Goal: Information Seeking & Learning: Learn about a topic

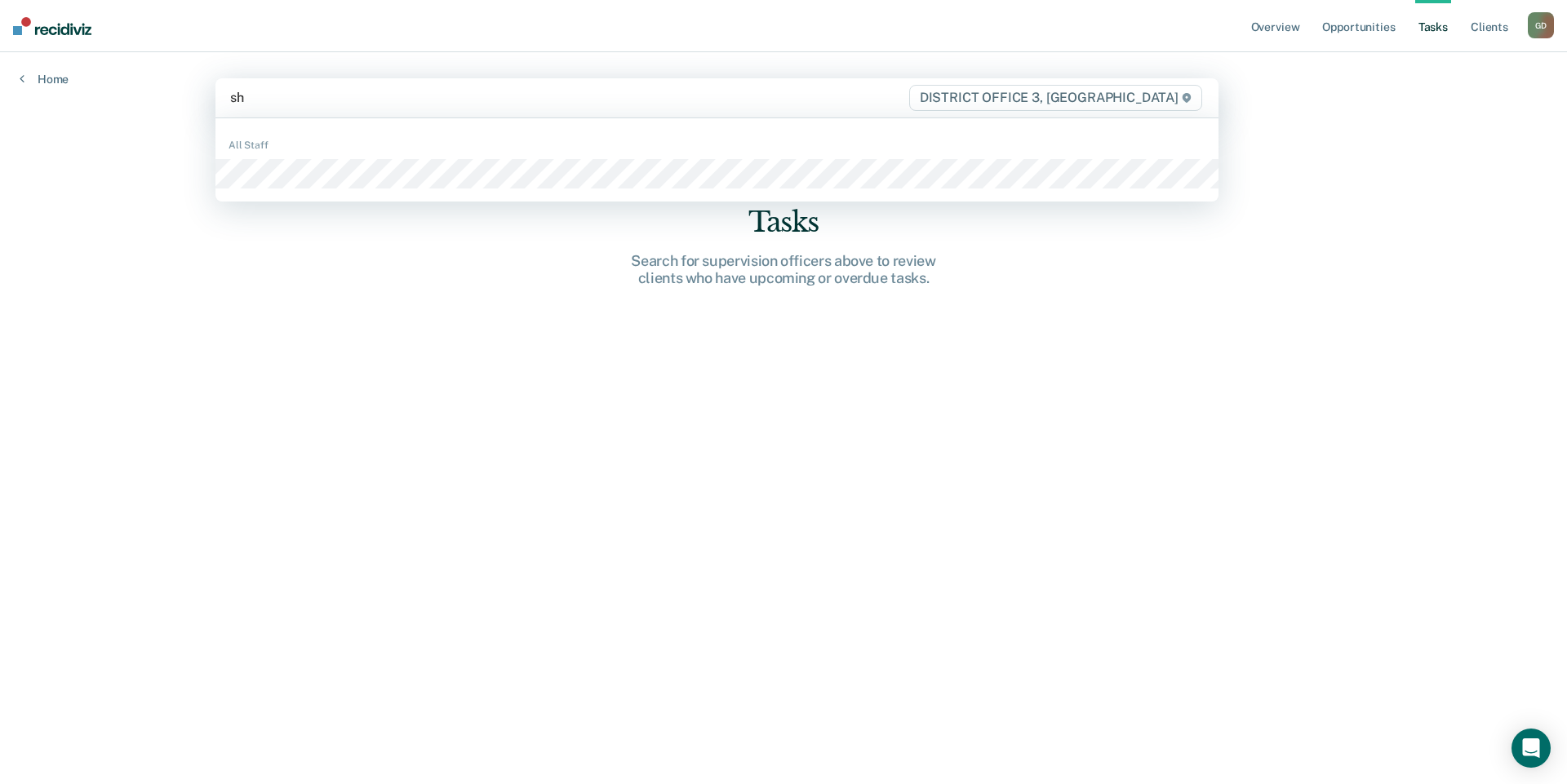
type input "s"
type input "spen"
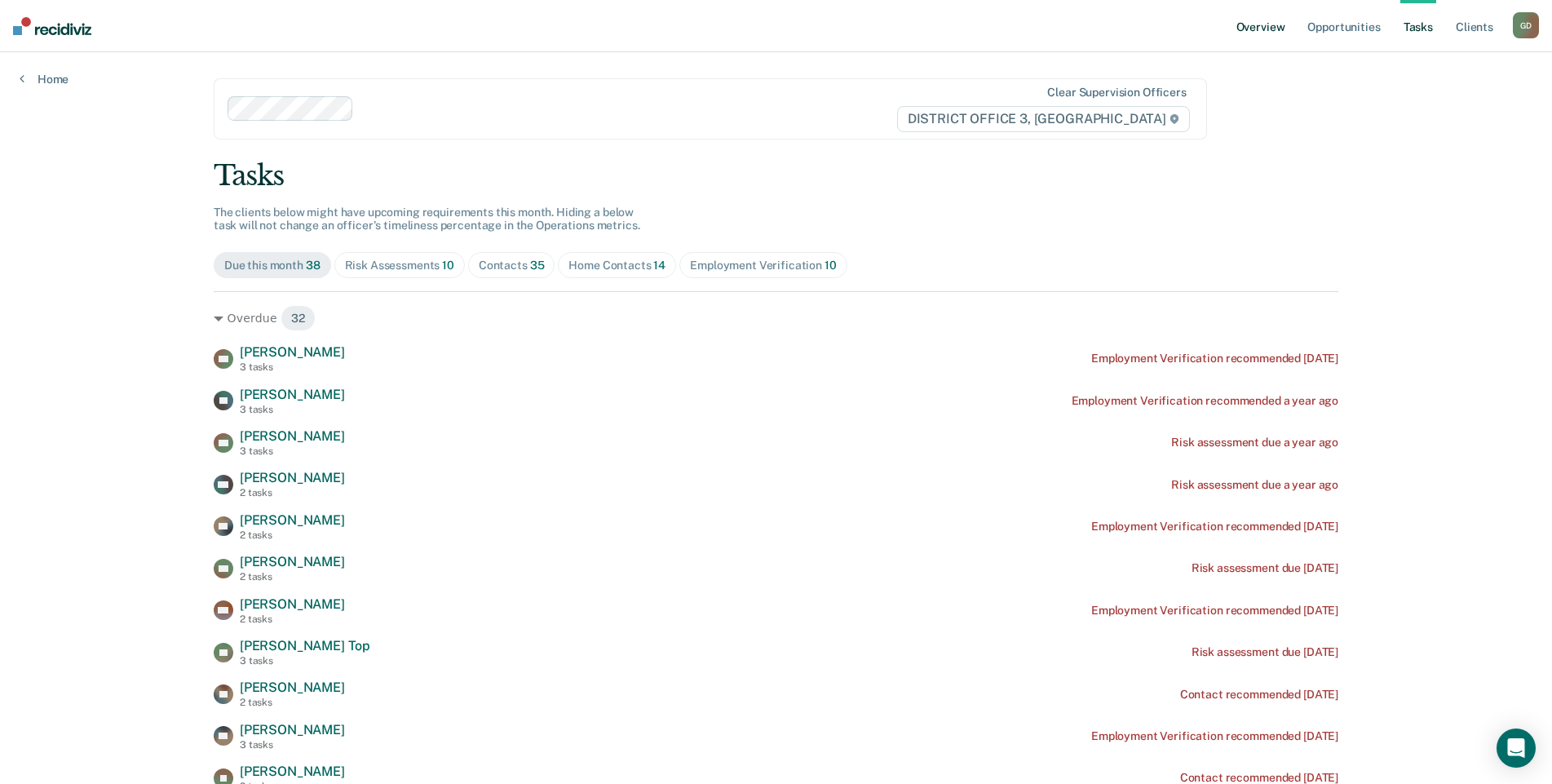
click at [1268, 27] on link "Overview" at bounding box center [1260, 26] width 55 height 52
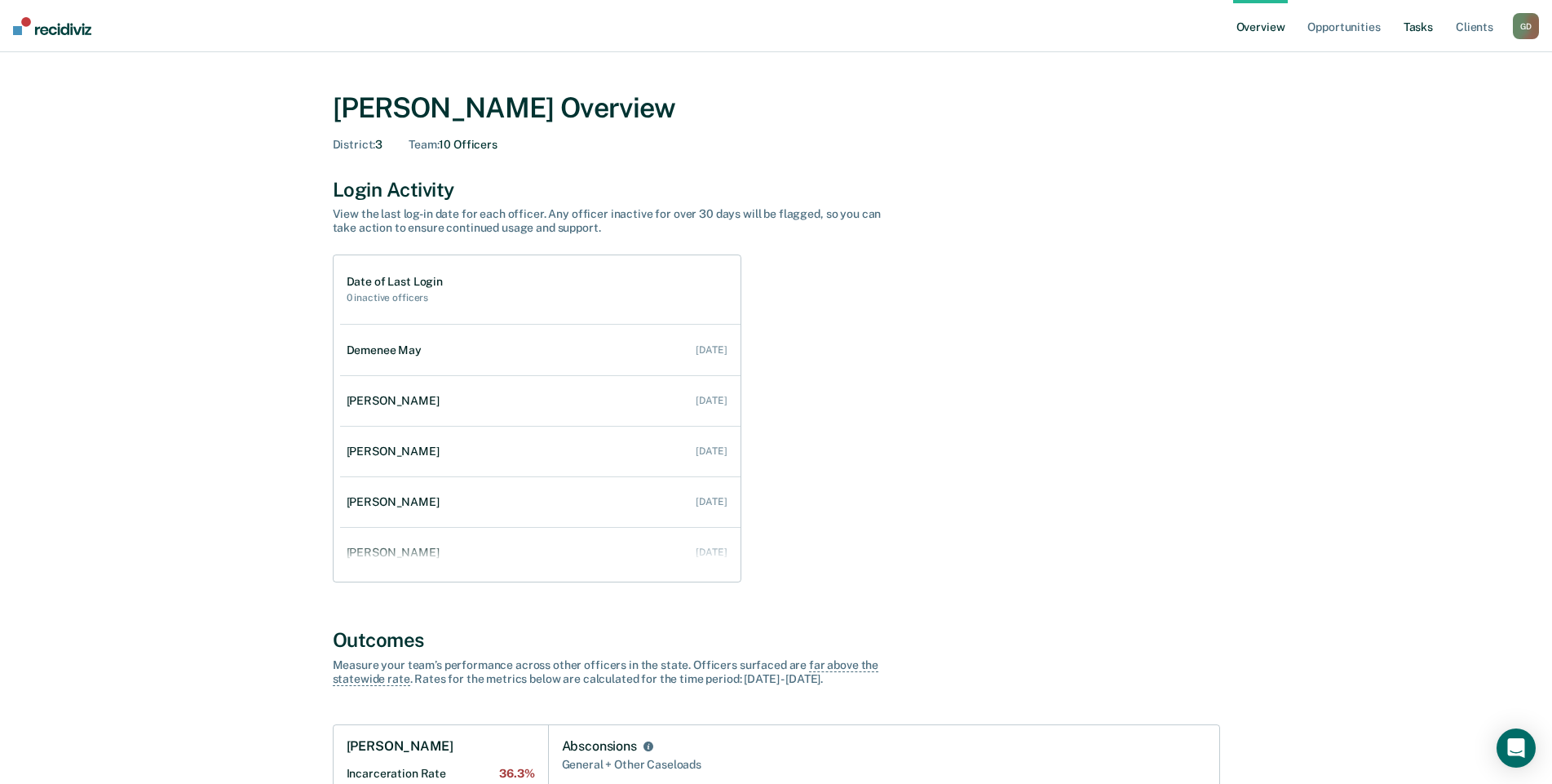
click at [1419, 29] on link "Tasks" at bounding box center [1418, 26] width 36 height 52
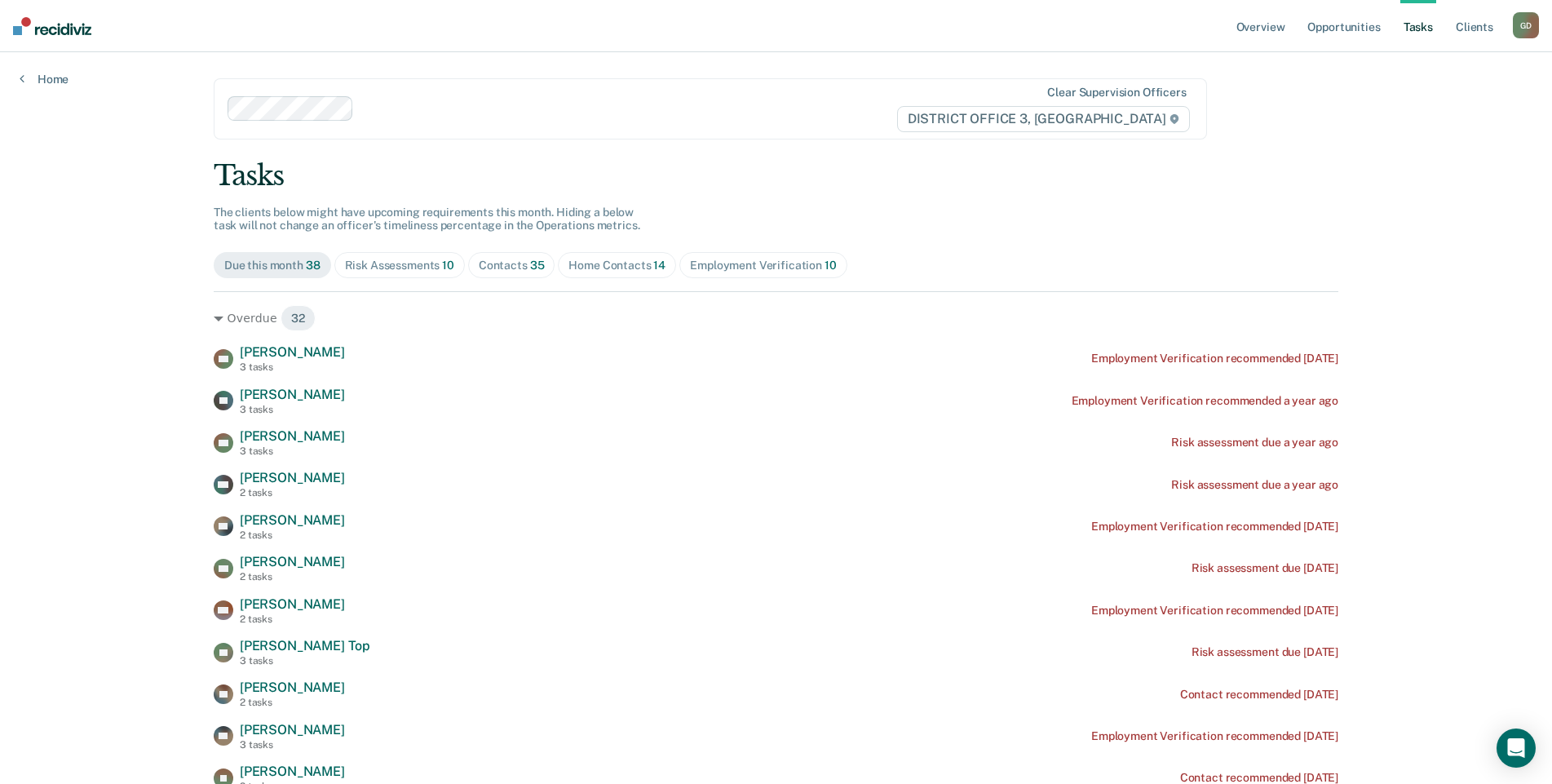
click at [1524, 26] on div "G D" at bounding box center [1525, 25] width 26 height 26
click at [1401, 105] on link "Go to Operations" at bounding box center [1460, 107] width 131 height 14
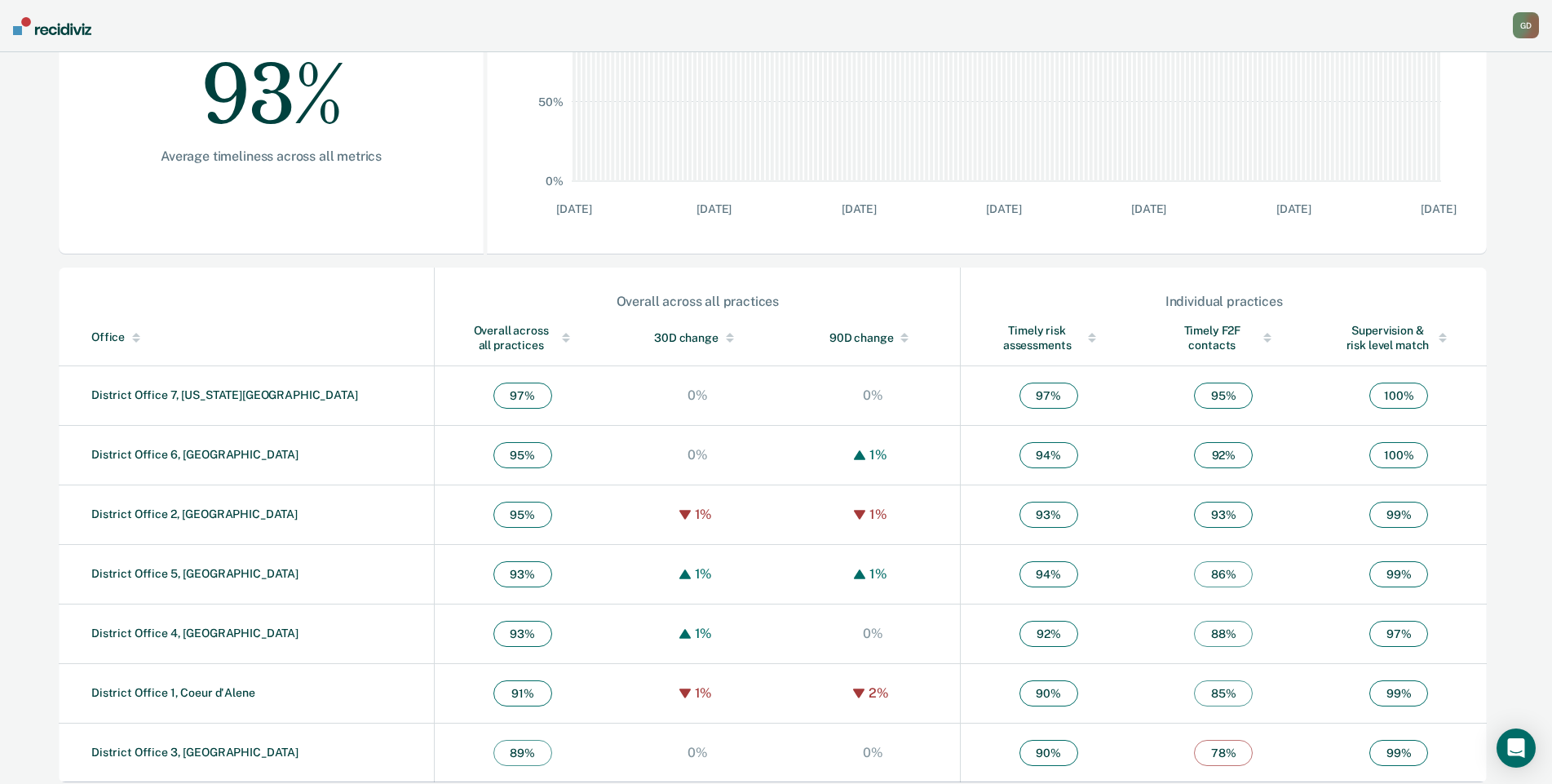
scroll to position [354, 0]
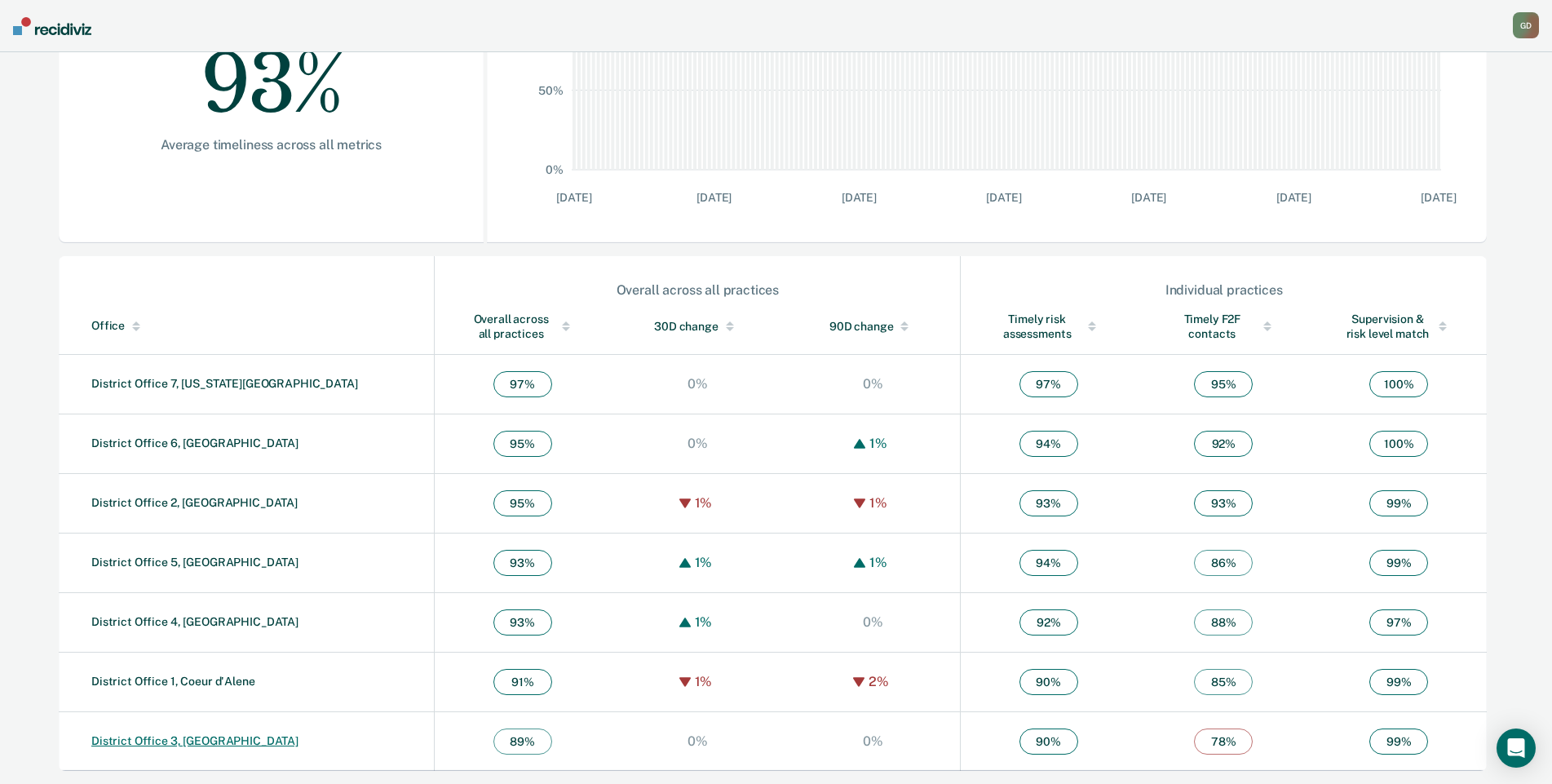
click at [196, 734] on link "District Office 3, [GEOGRAPHIC_DATA]" at bounding box center [195, 740] width 207 height 13
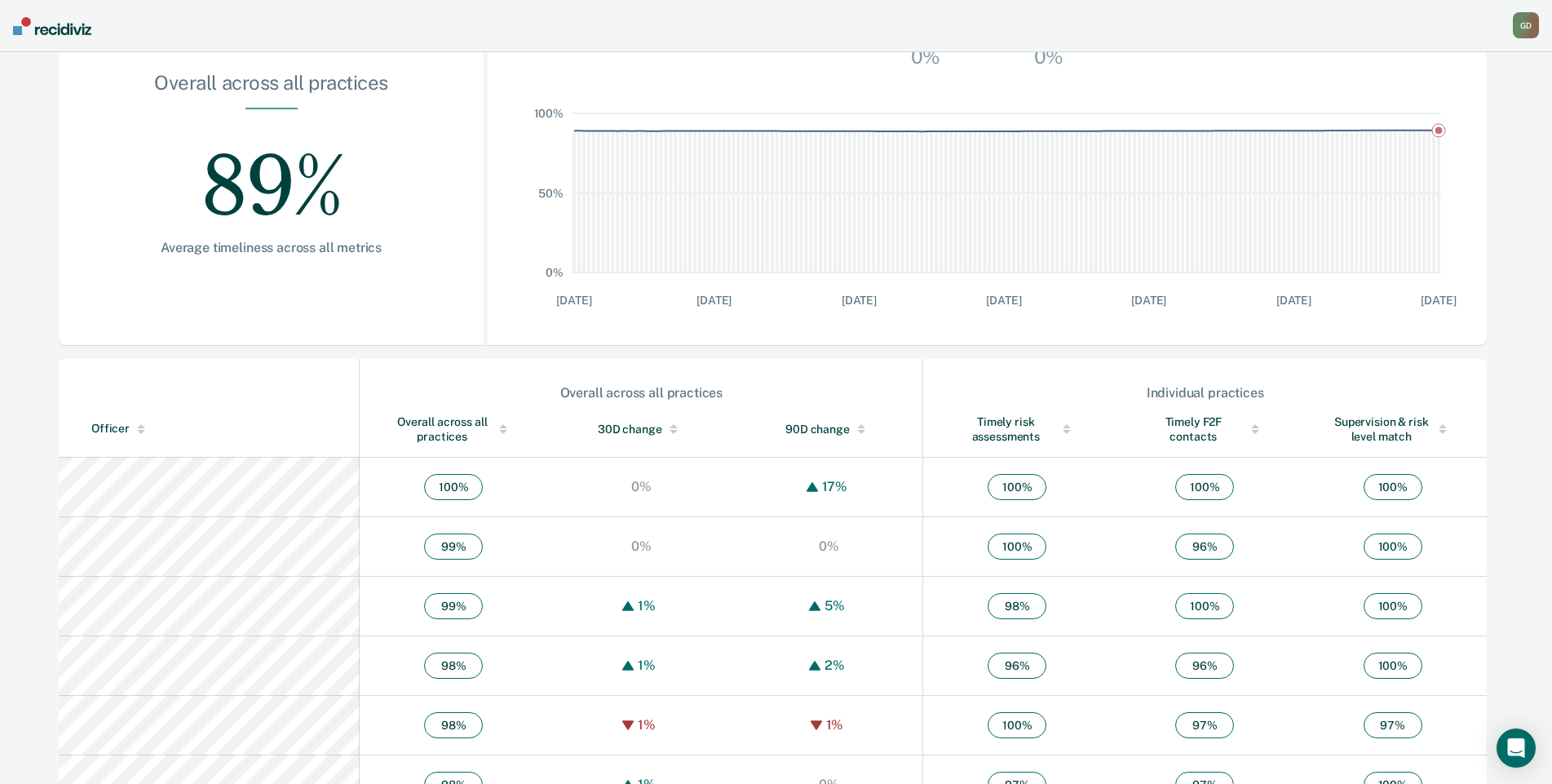
scroll to position [285, 0]
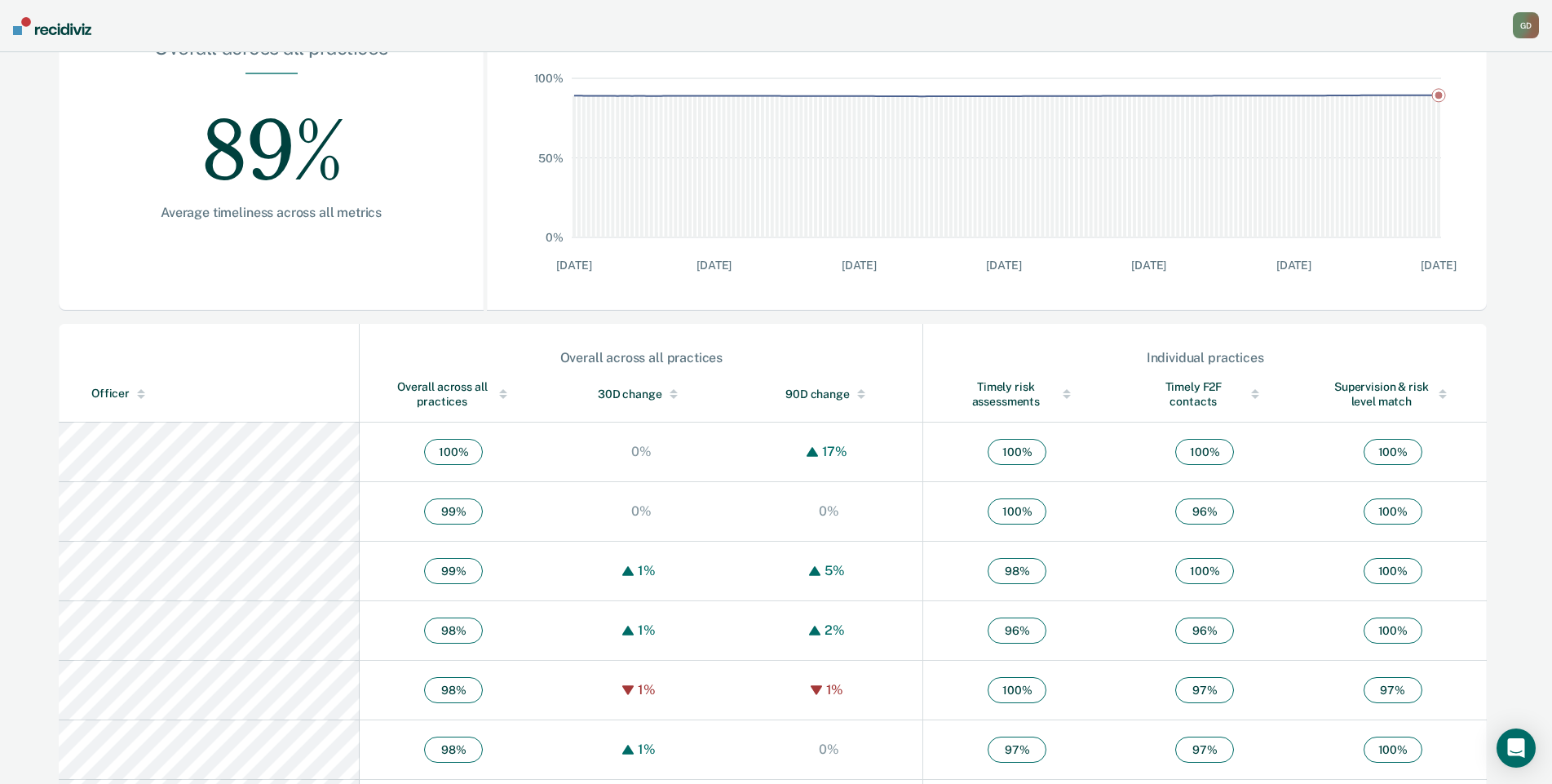
click at [395, 383] on div "Overall across all practices" at bounding box center [453, 393] width 123 height 29
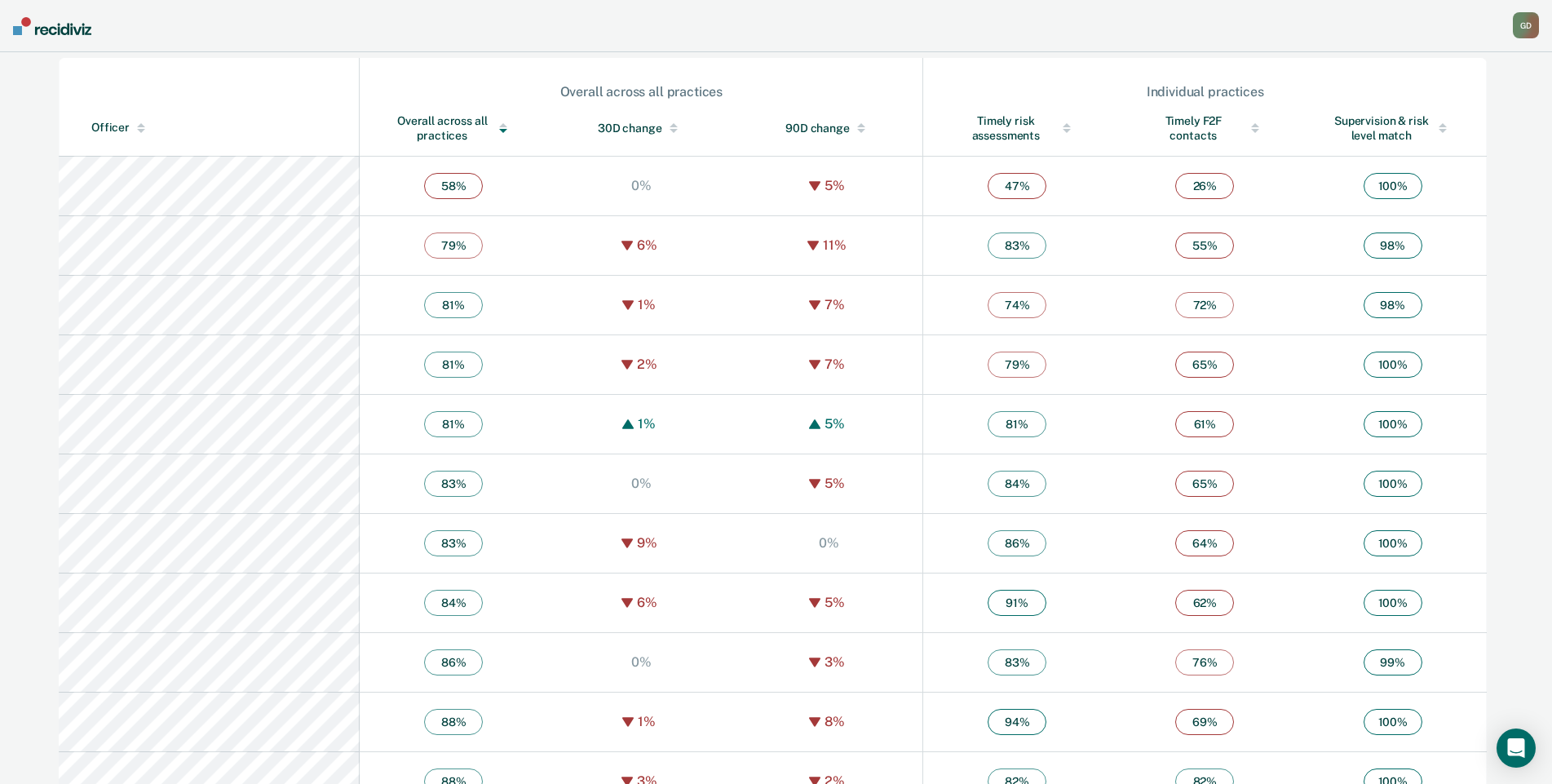
scroll to position [550, 0]
click at [1239, 431] on td "61 %" at bounding box center [1204, 424] width 187 height 60
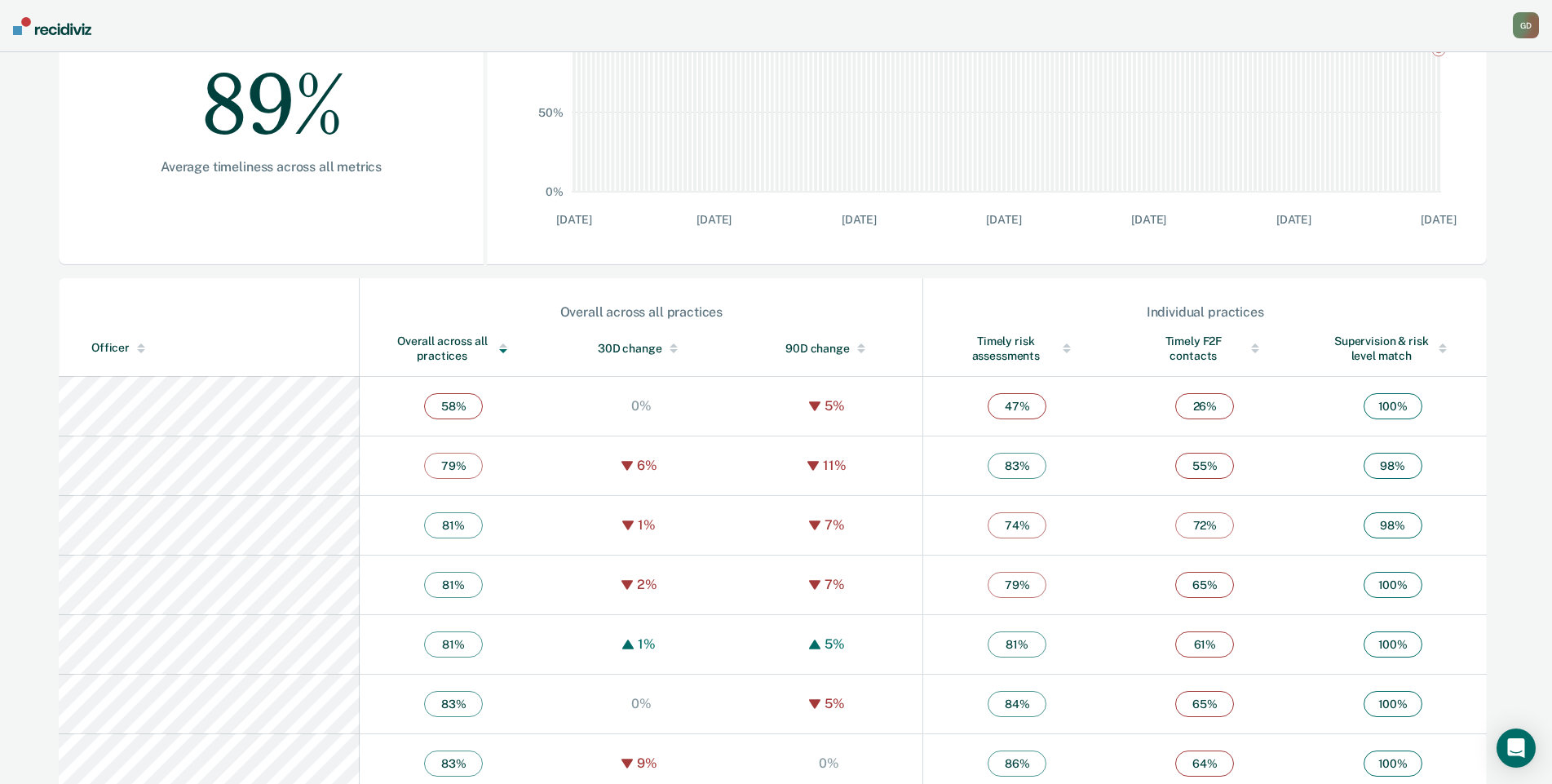
scroll to position [326, 0]
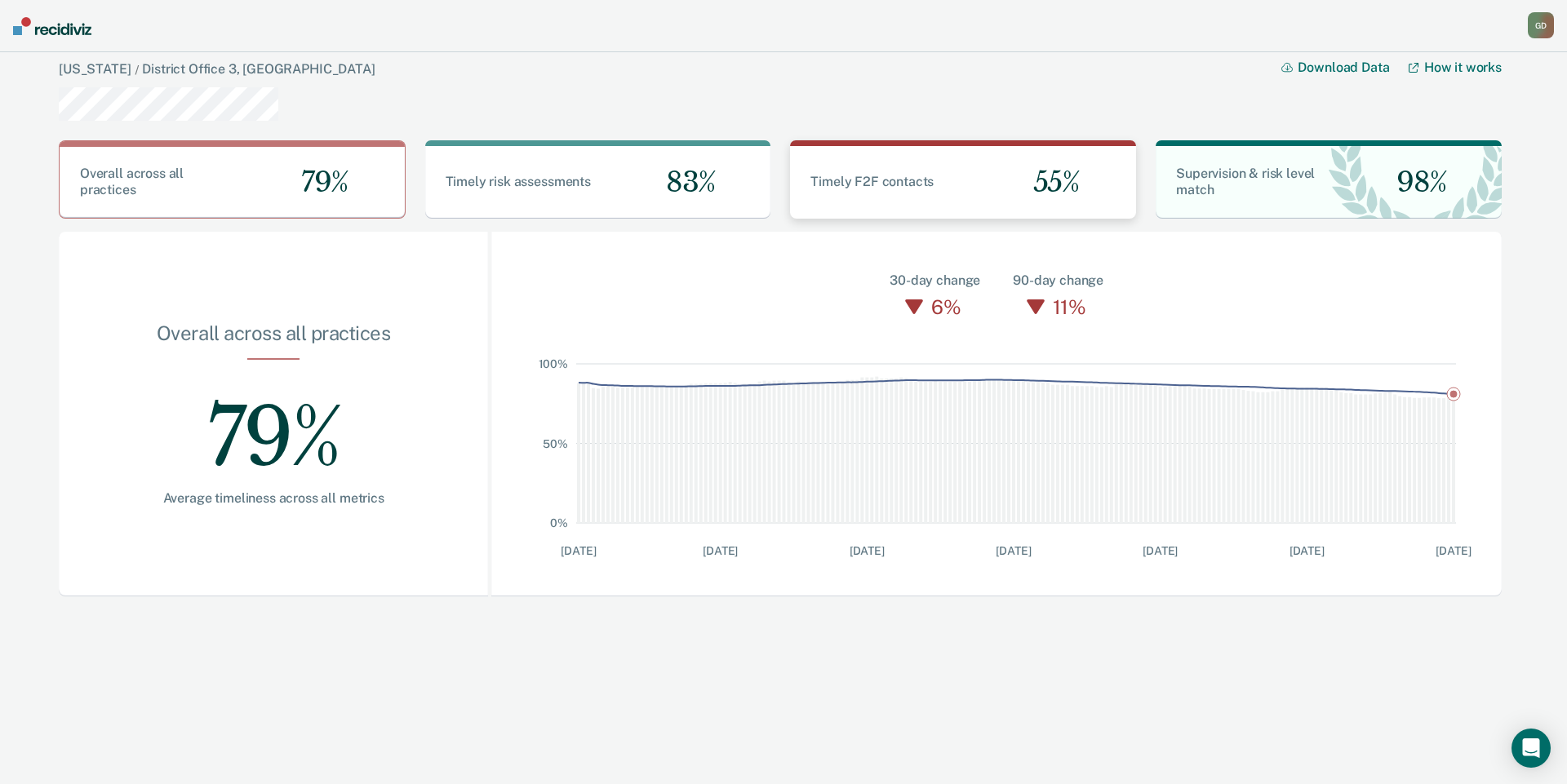
click at [867, 165] on div "Timely F2F contacts 55%" at bounding box center [963, 182] width 346 height 72
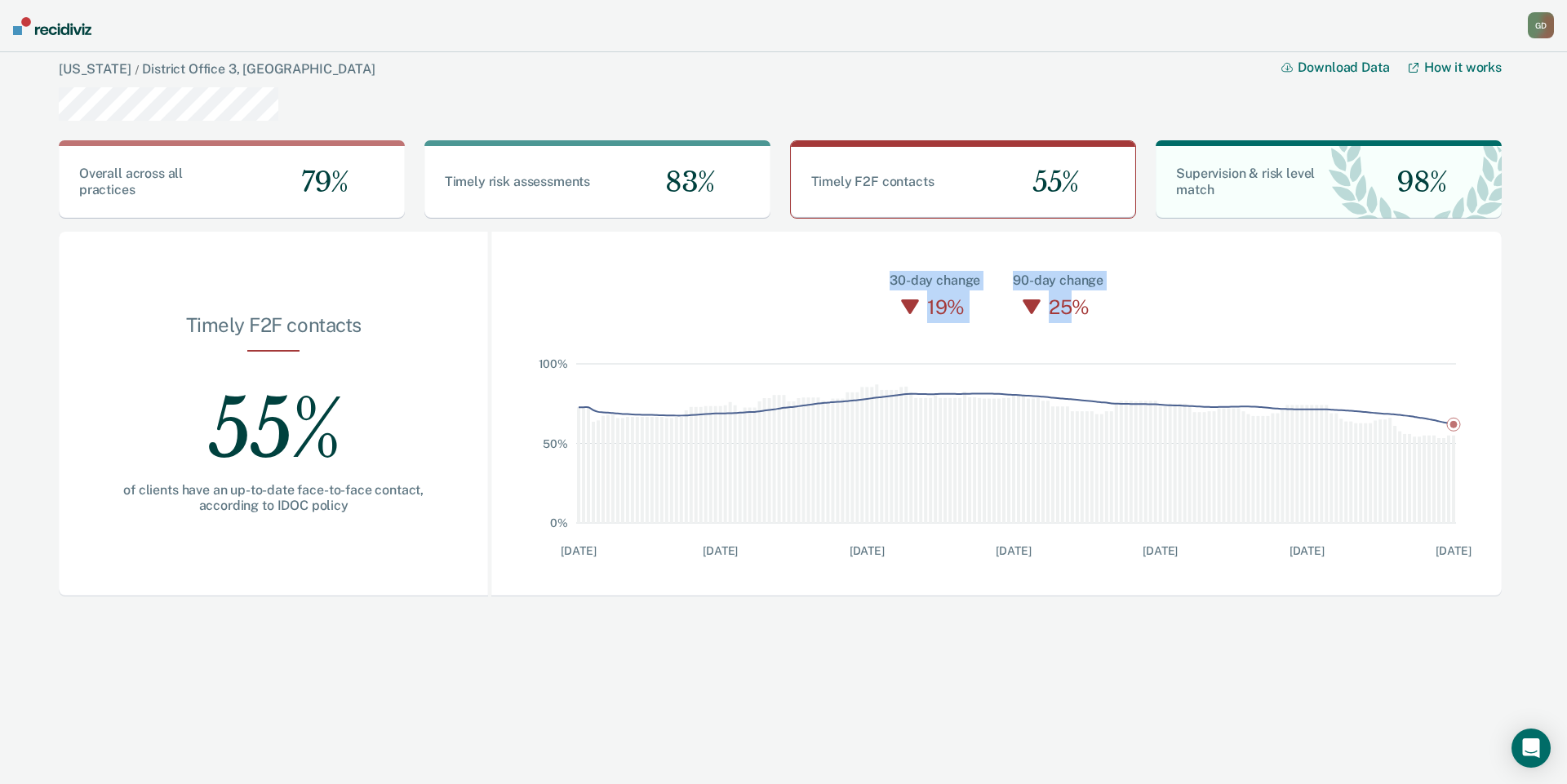
drag, startPoint x: 1076, startPoint y: 302, endPoint x: 882, endPoint y: 279, distance: 195.4
click at [882, 279] on div "30-day change 19% 90-day change 25%" at bounding box center [996, 277] width 1010 height 91
drag, startPoint x: 895, startPoint y: 273, endPoint x: 961, endPoint y: 306, distance: 73.8
click at [961, 306] on div "30-day change 19%" at bounding box center [934, 296] width 90 height 52
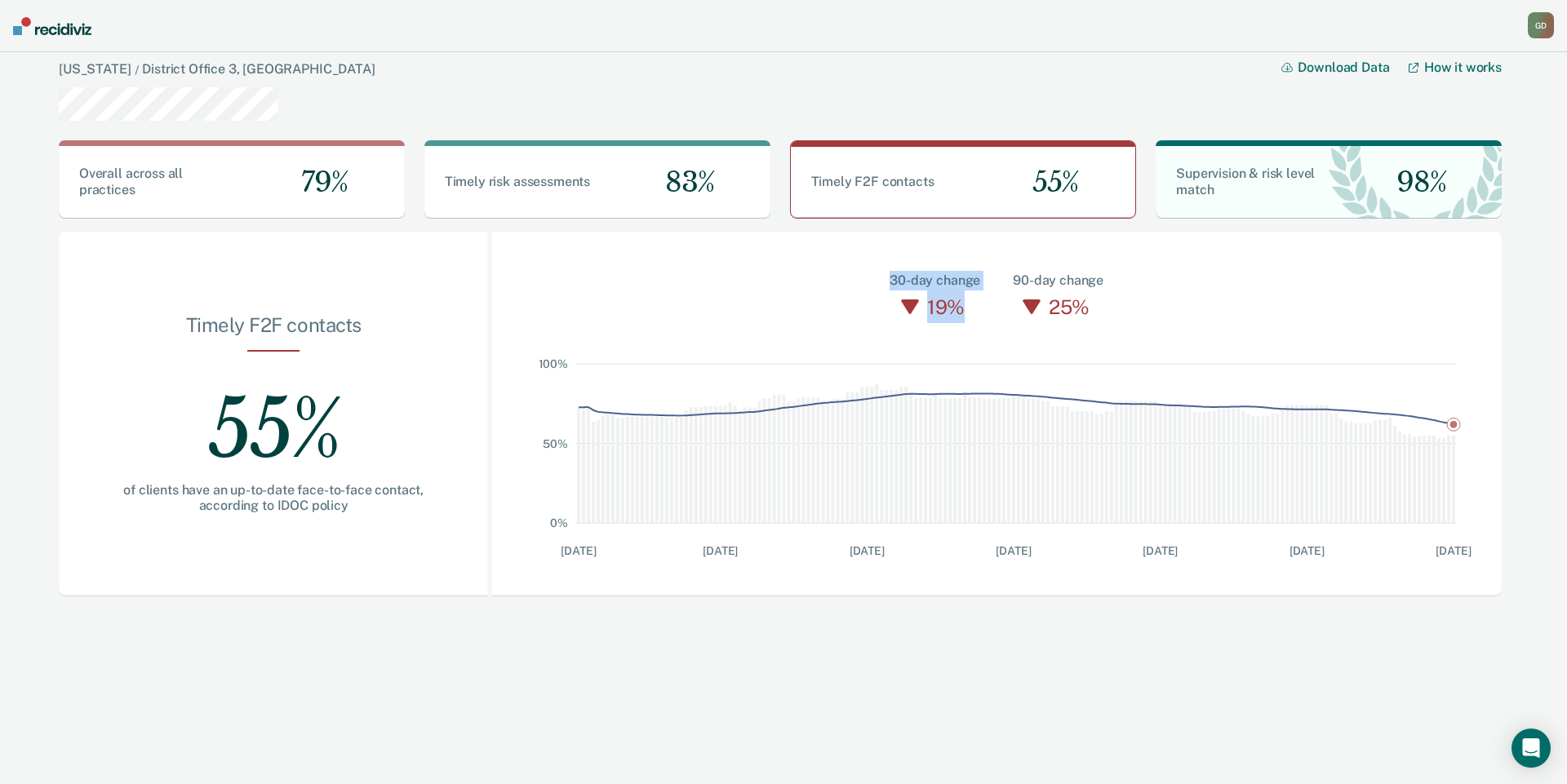
click at [960, 306] on div "19%" at bounding box center [946, 306] width 46 height 32
drag, startPoint x: 1069, startPoint y: 309, endPoint x: 878, endPoint y: 277, distance: 193.7
click at [878, 277] on div "30-day change 19% 90-day change 25%" at bounding box center [996, 277] width 1010 height 91
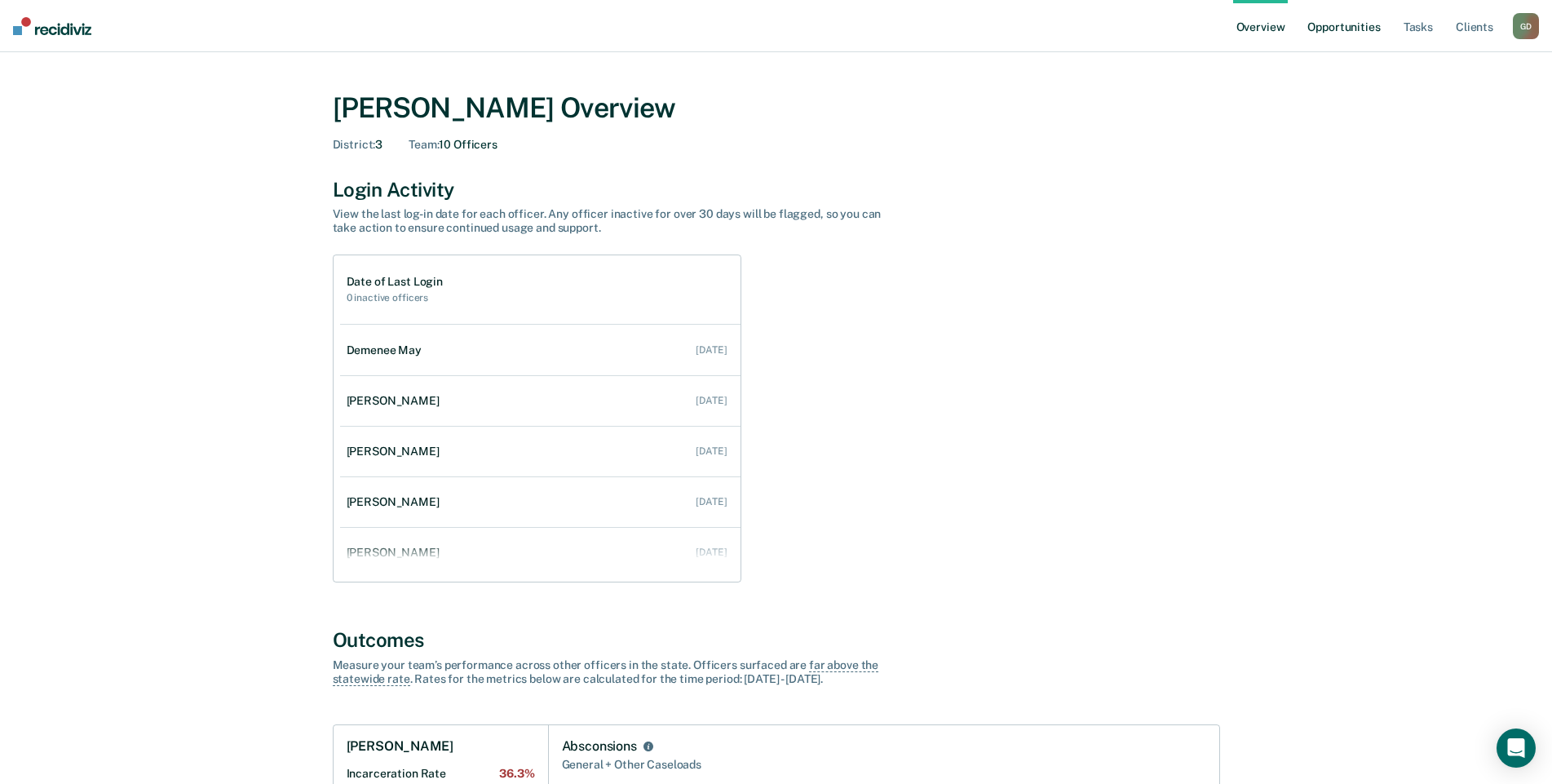
click at [1336, 39] on link "Opportunities" at bounding box center [1343, 26] width 79 height 52
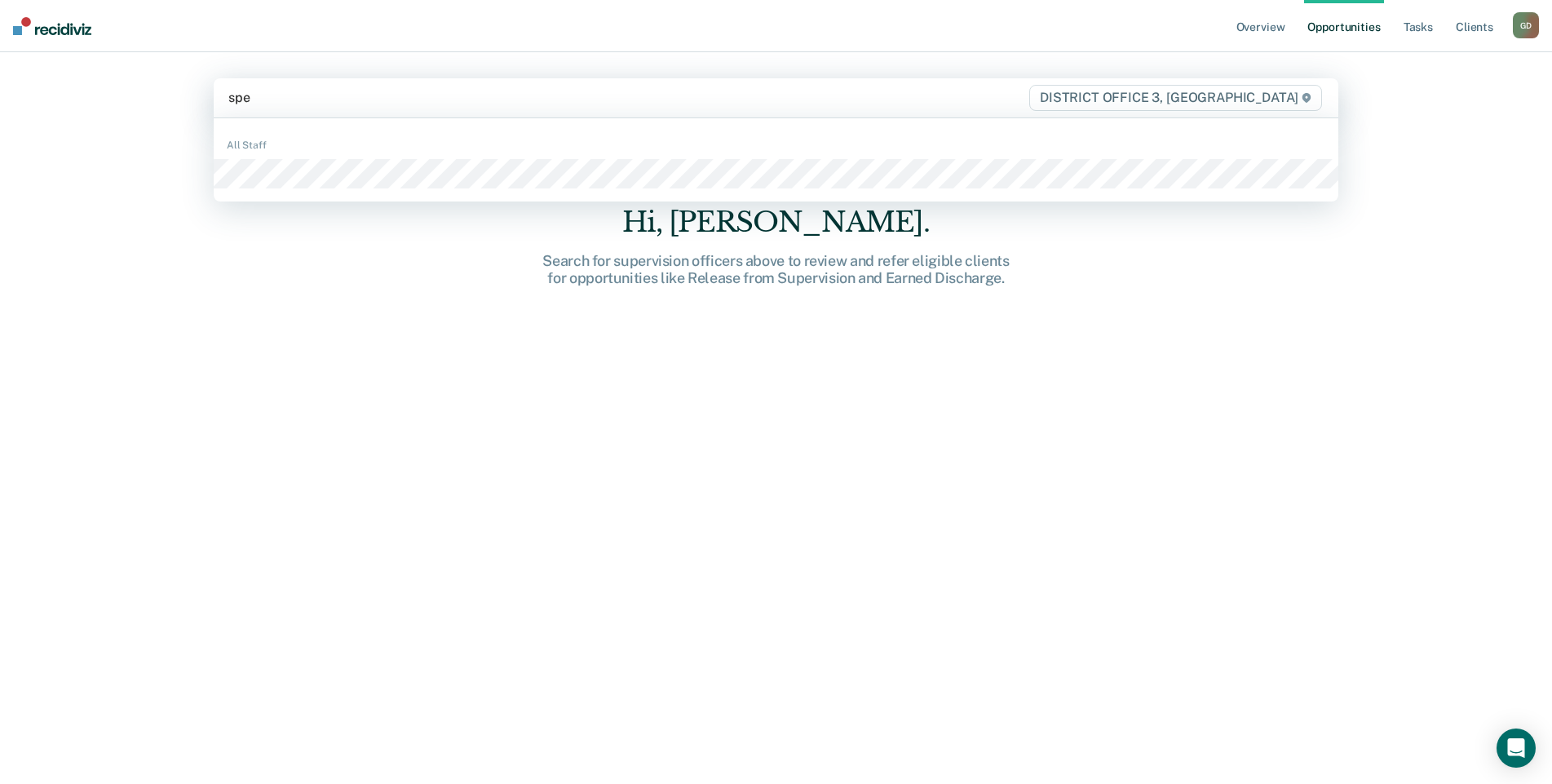
type input "spen"
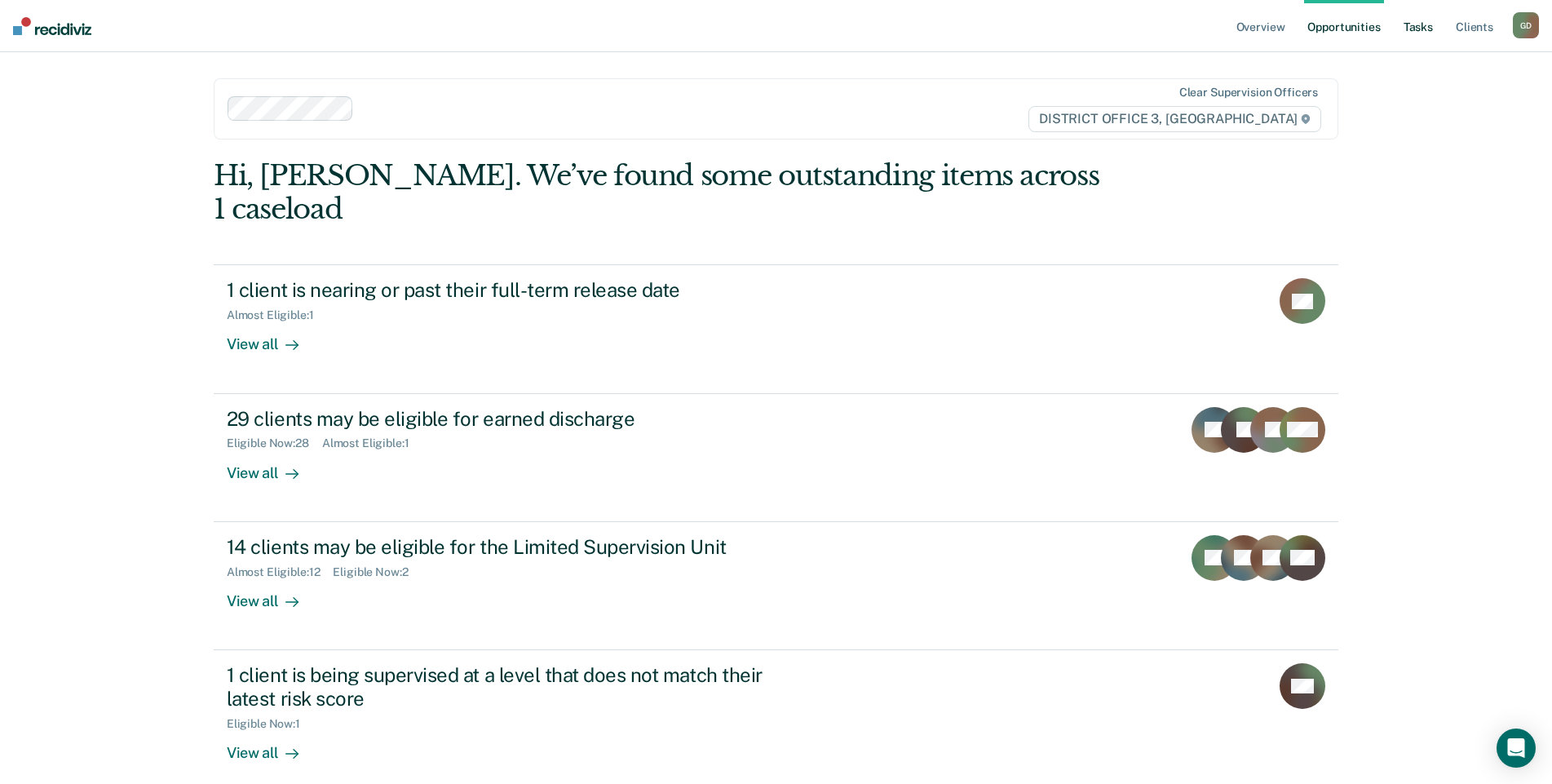
click at [1410, 21] on link "Tasks" at bounding box center [1418, 26] width 36 height 52
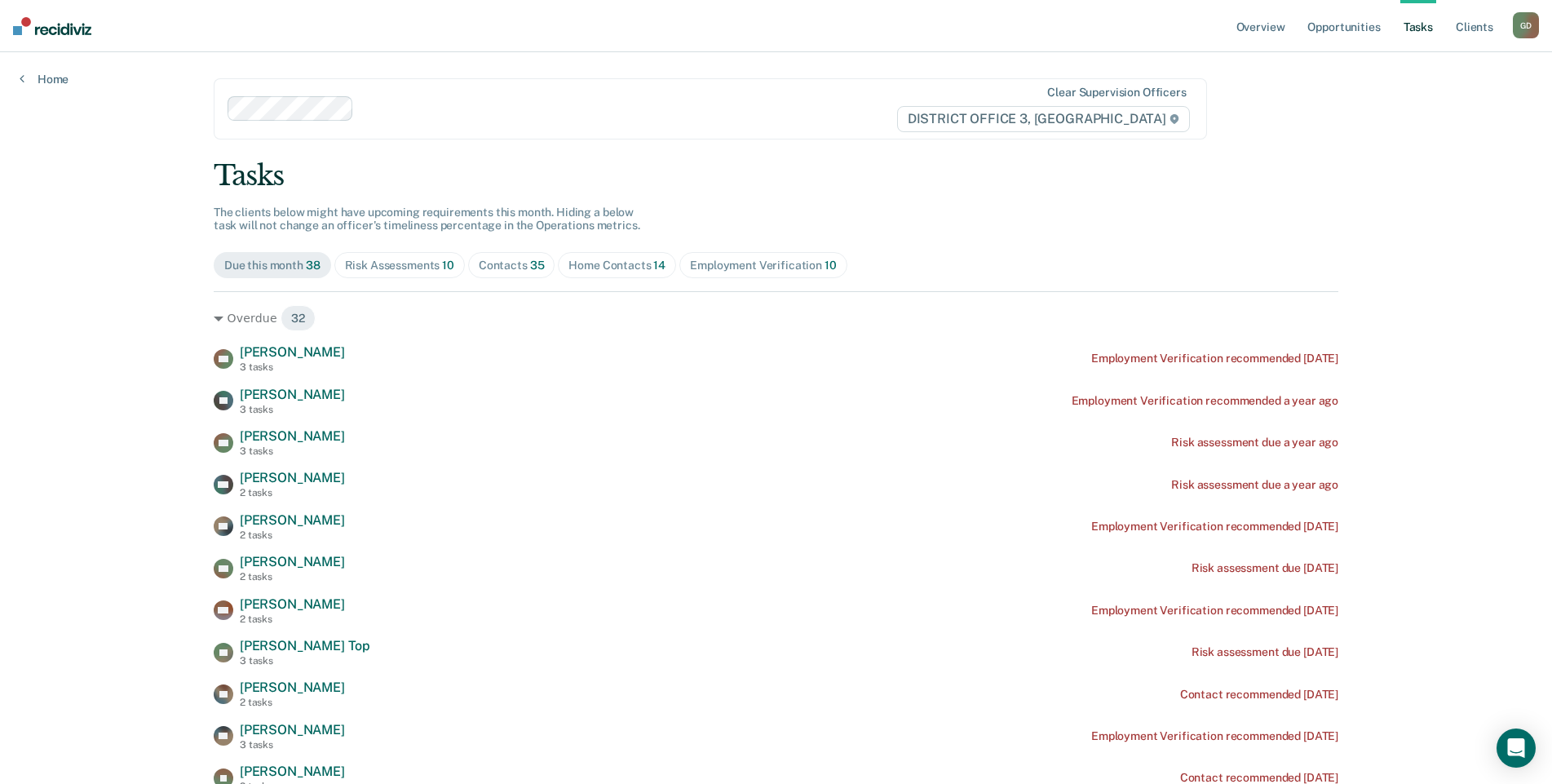
click at [1524, 33] on div "G D" at bounding box center [1525, 25] width 26 height 26
click at [1455, 106] on link "Go to Operations" at bounding box center [1460, 107] width 131 height 14
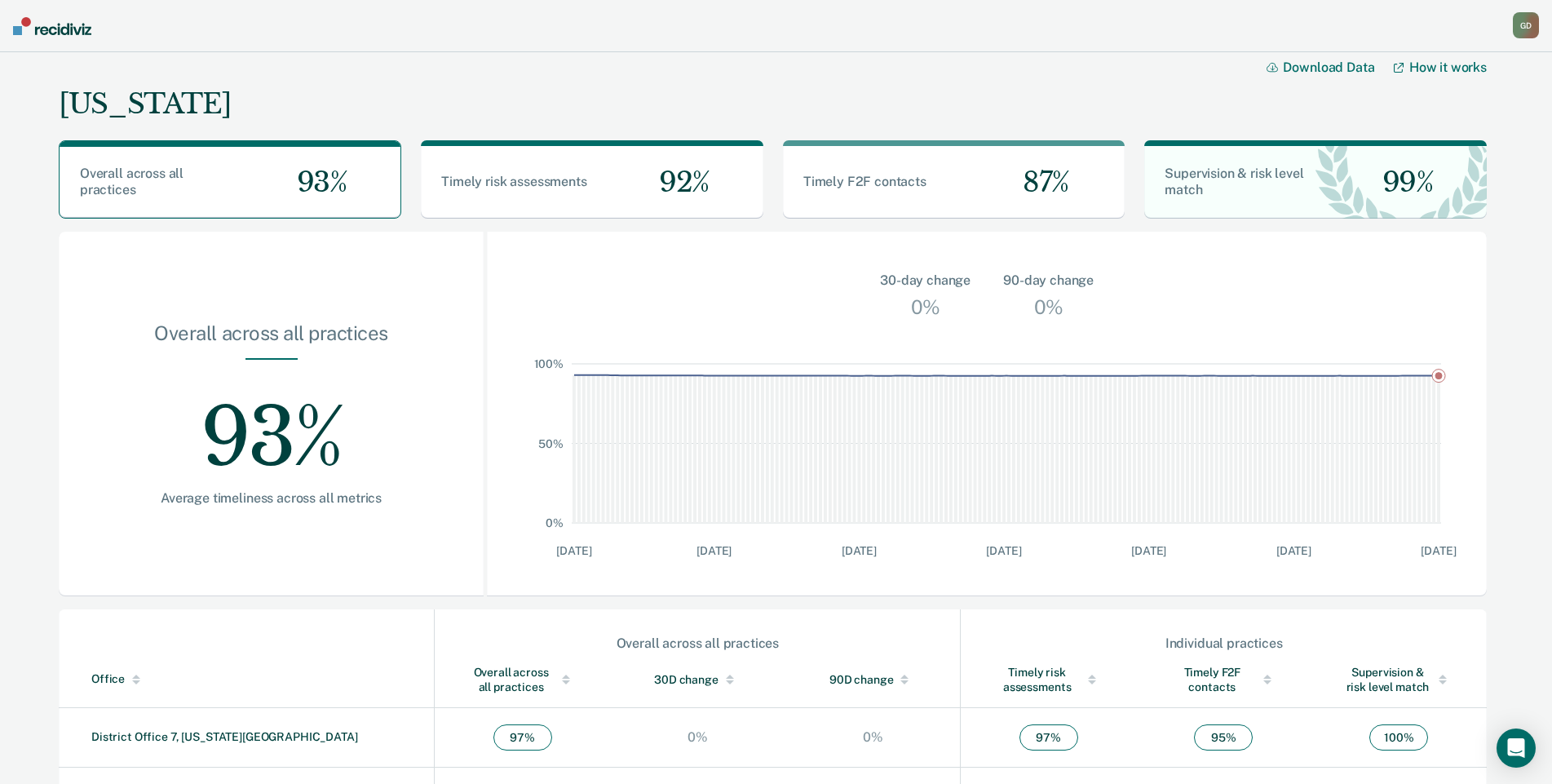
scroll to position [354, 0]
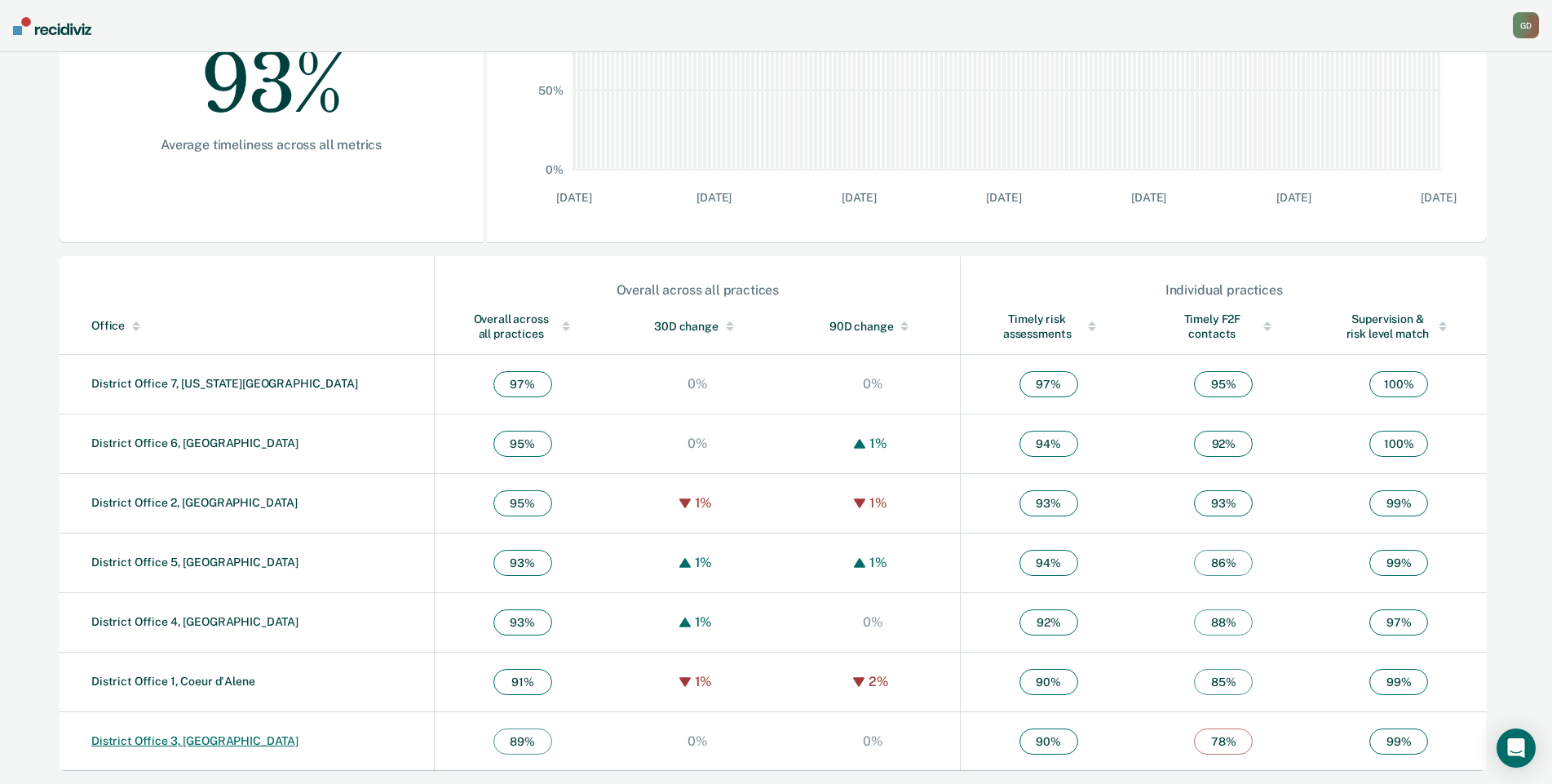
click at [196, 745] on link "District Office 3, [GEOGRAPHIC_DATA]" at bounding box center [195, 740] width 207 height 13
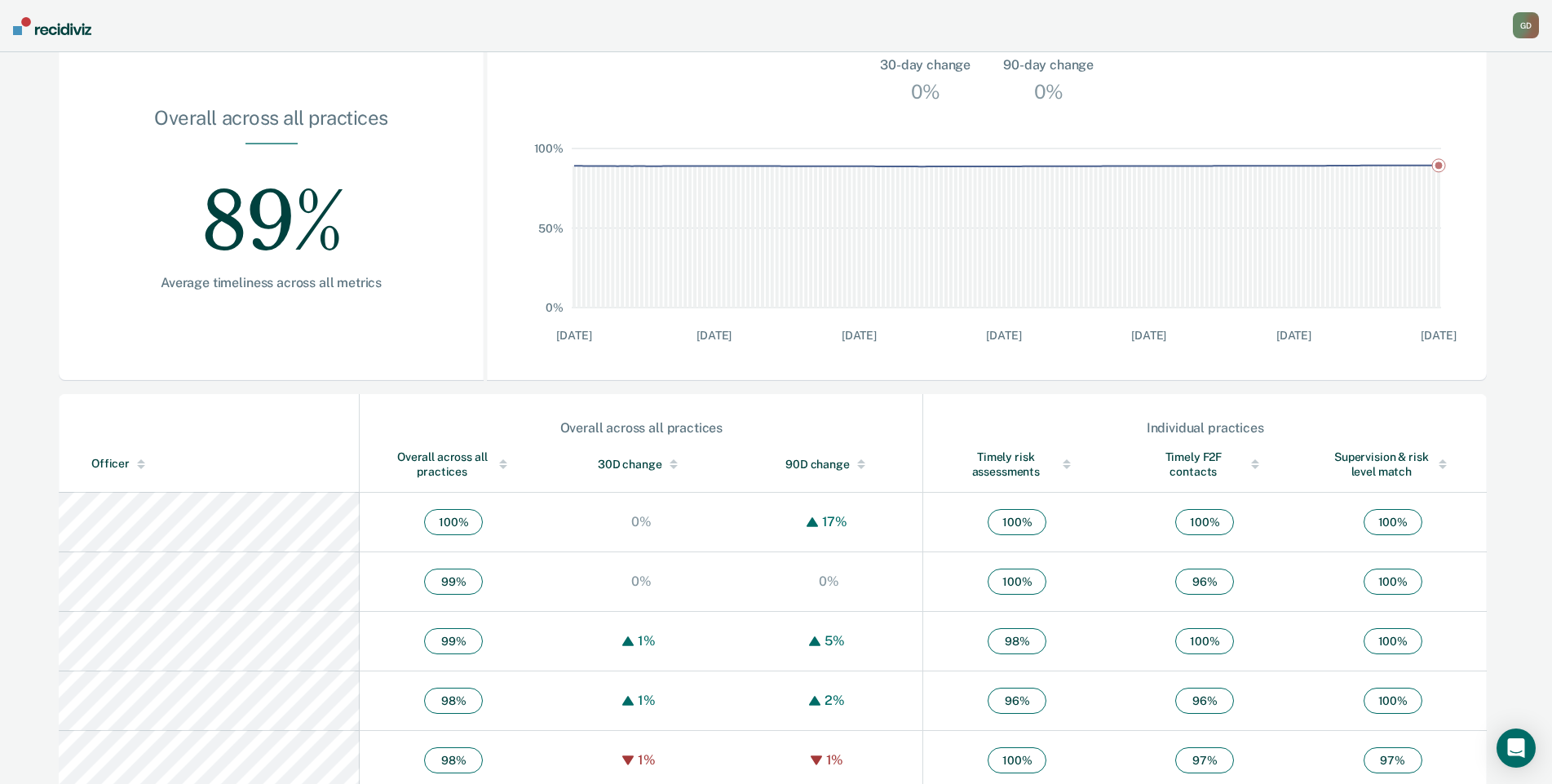
scroll to position [163, 0]
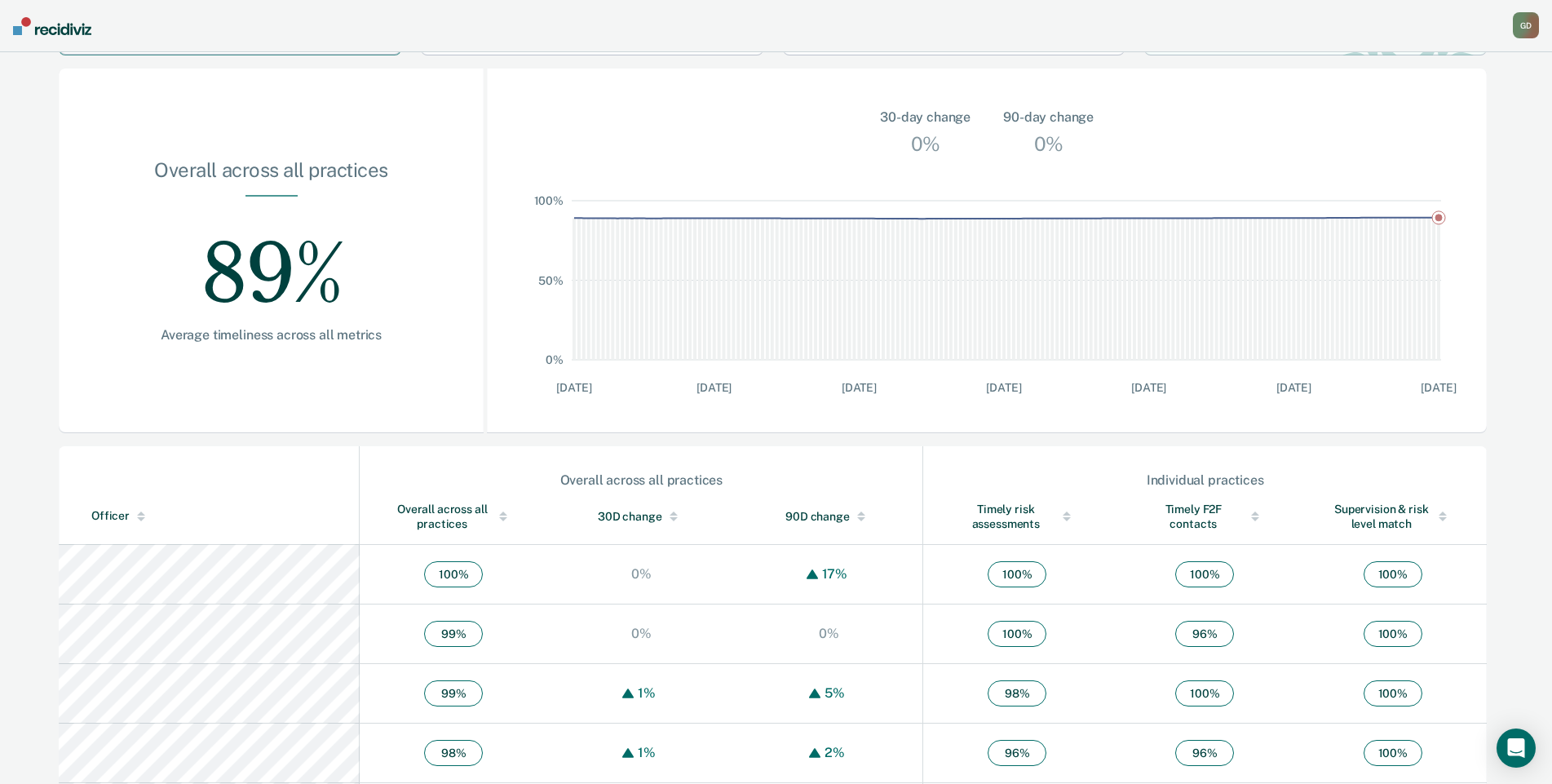
click at [123, 519] on div "Officer" at bounding box center [221, 515] width 261 height 14
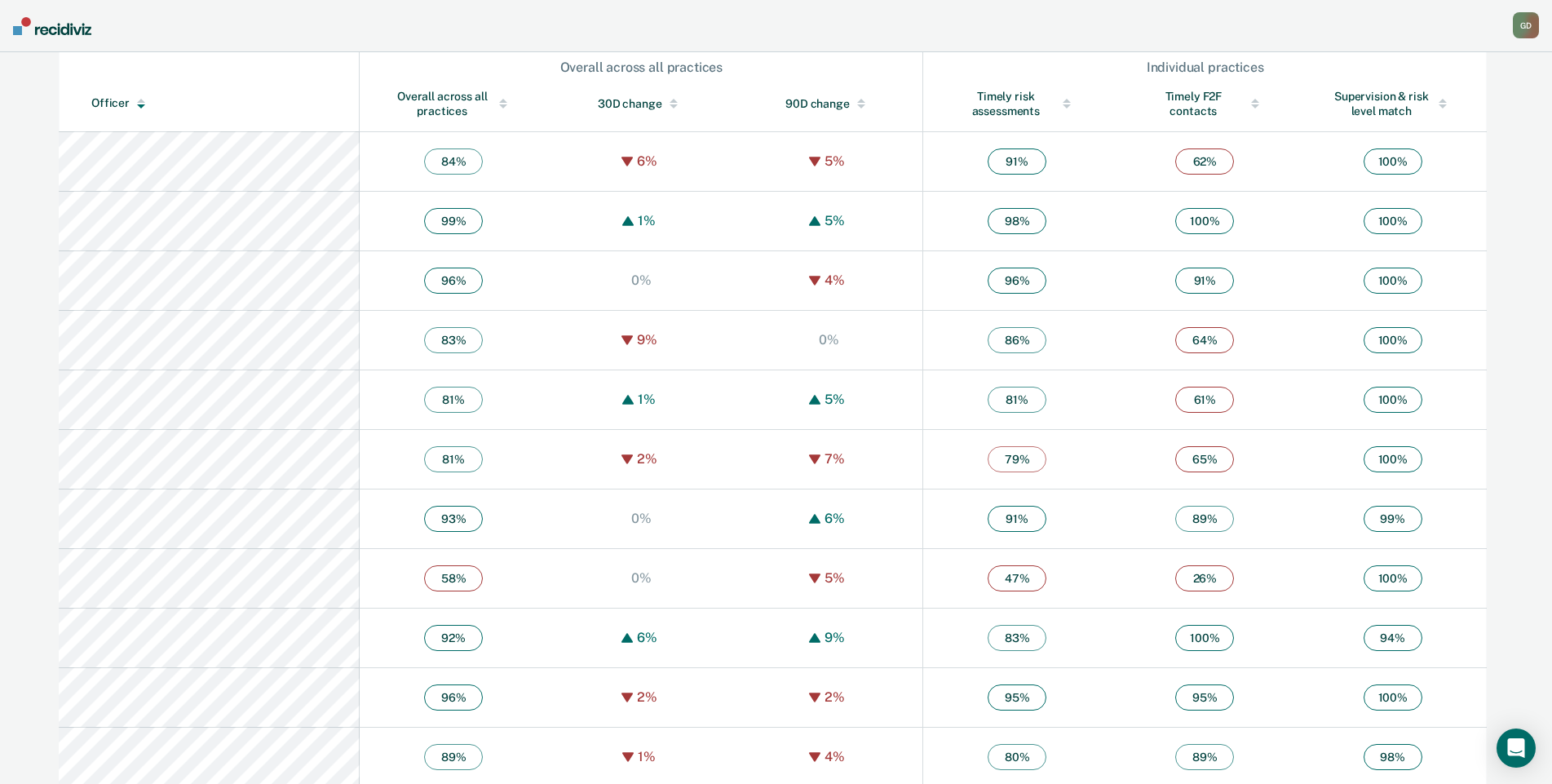
scroll to position [571, 0]
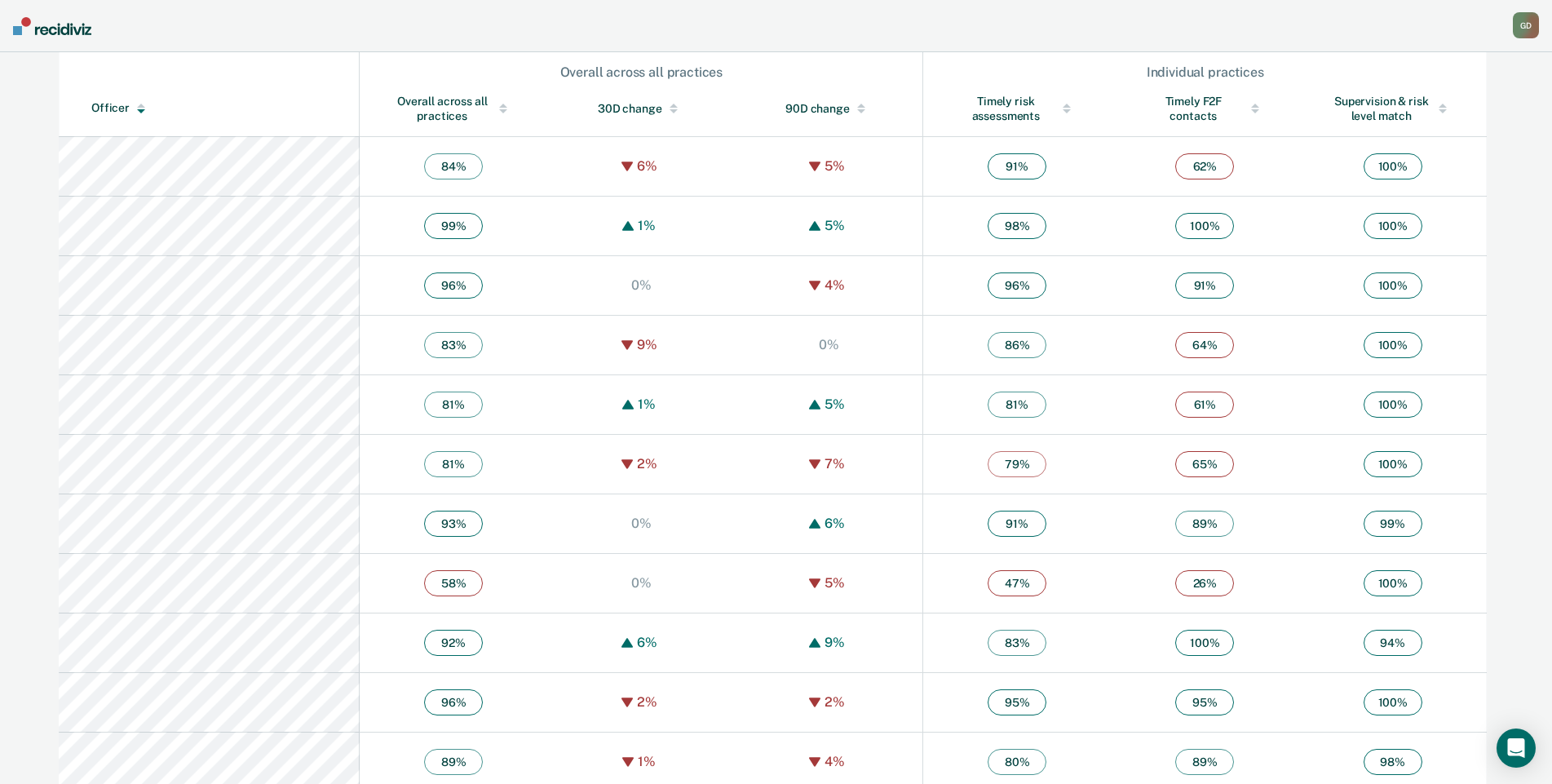
click at [1147, 104] on div "Timely F2F contacts" at bounding box center [1204, 108] width 123 height 29
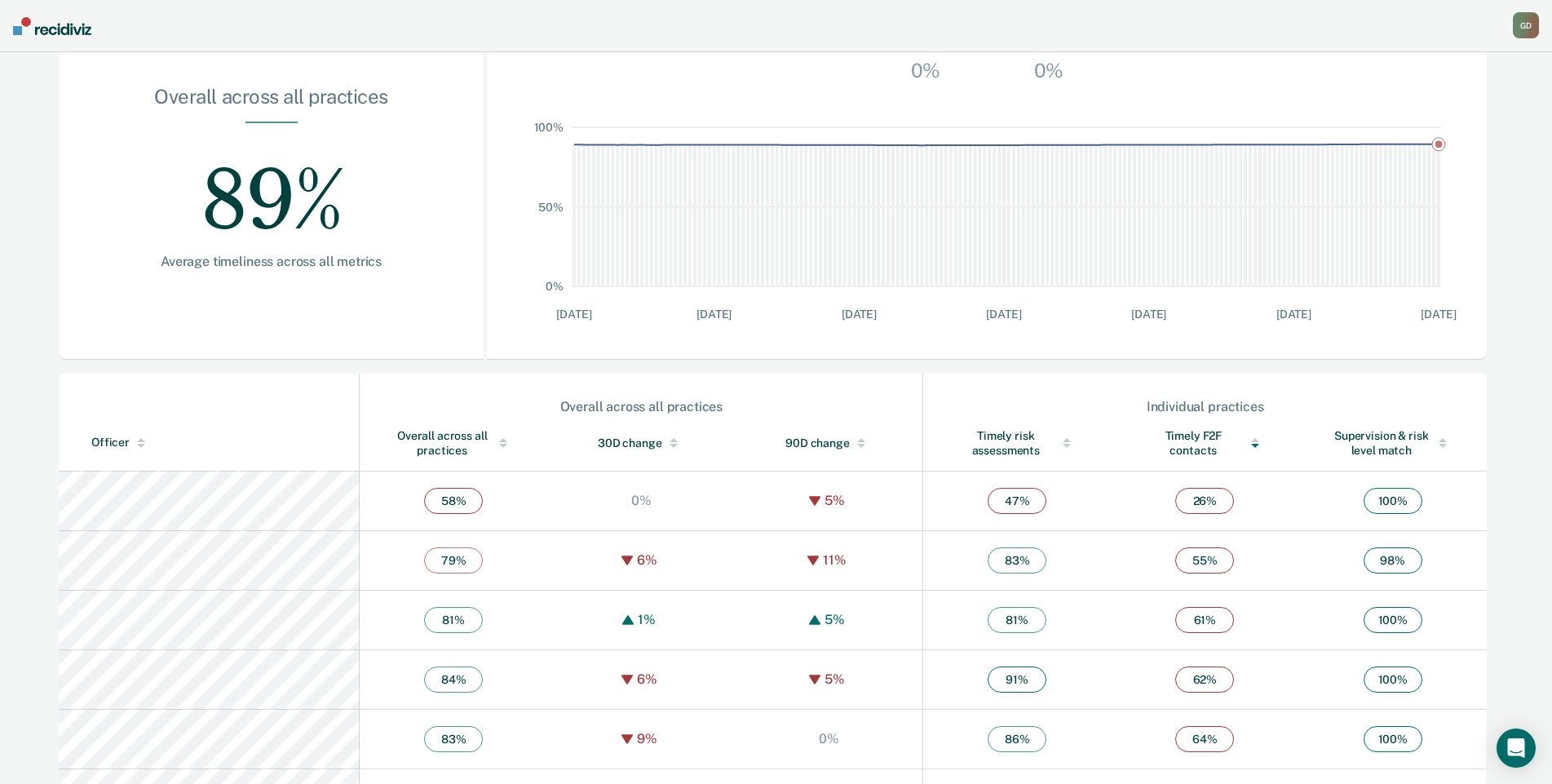
scroll to position [224, 0]
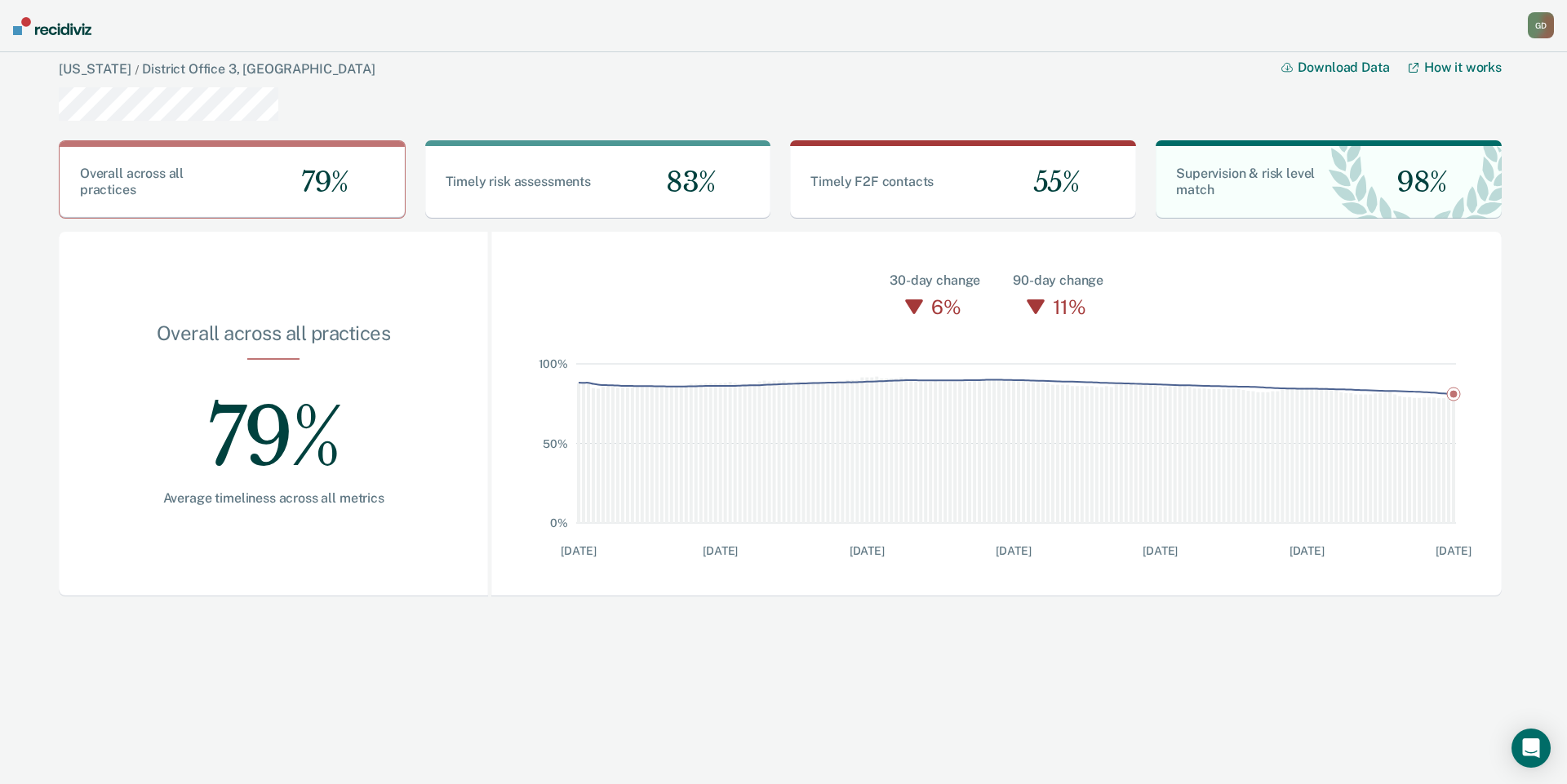
click at [1529, 23] on div "G D" at bounding box center [1539, 25] width 26 height 26
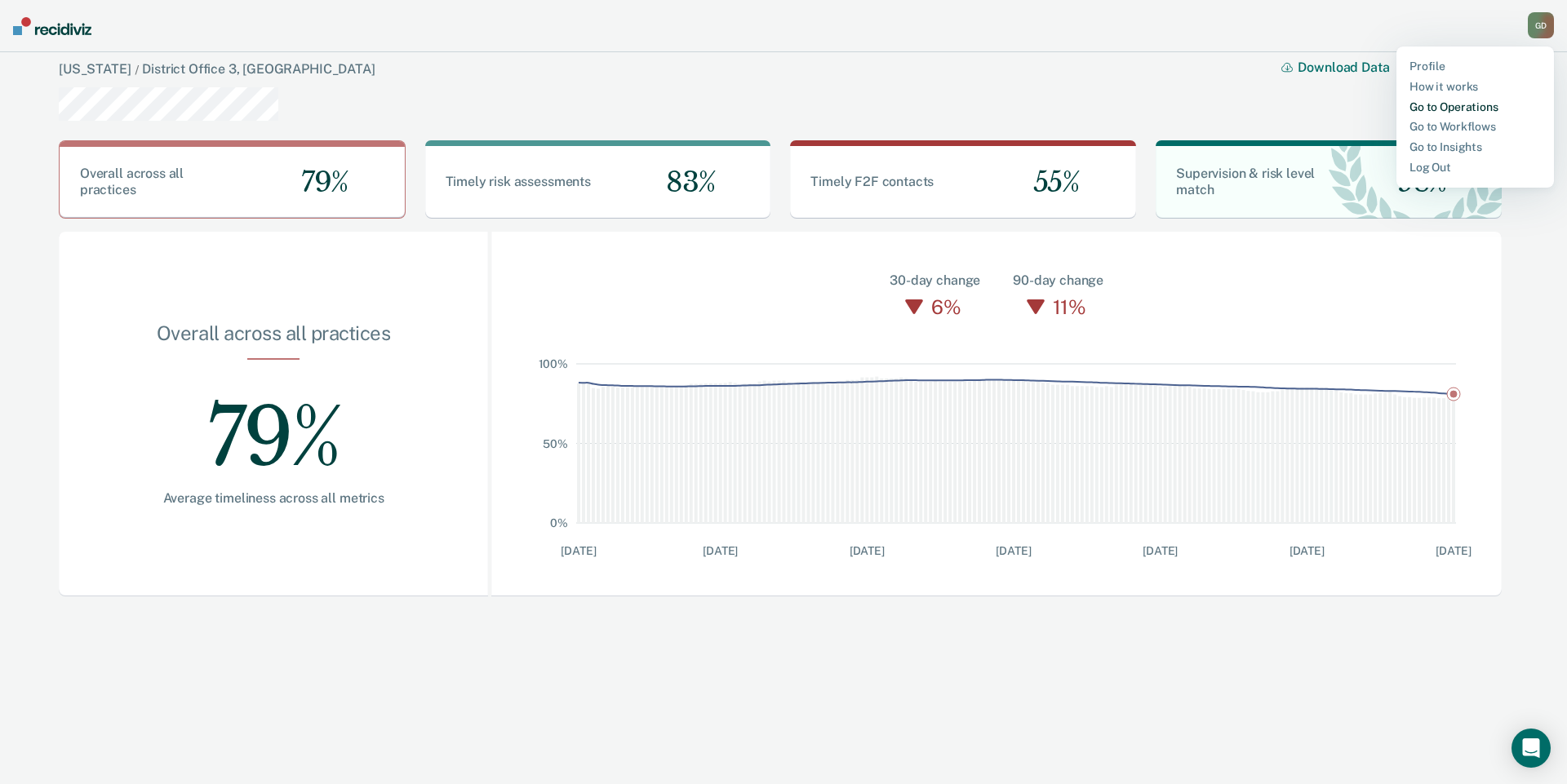
click at [1457, 108] on link "Go to Operations" at bounding box center [1475, 107] width 131 height 14
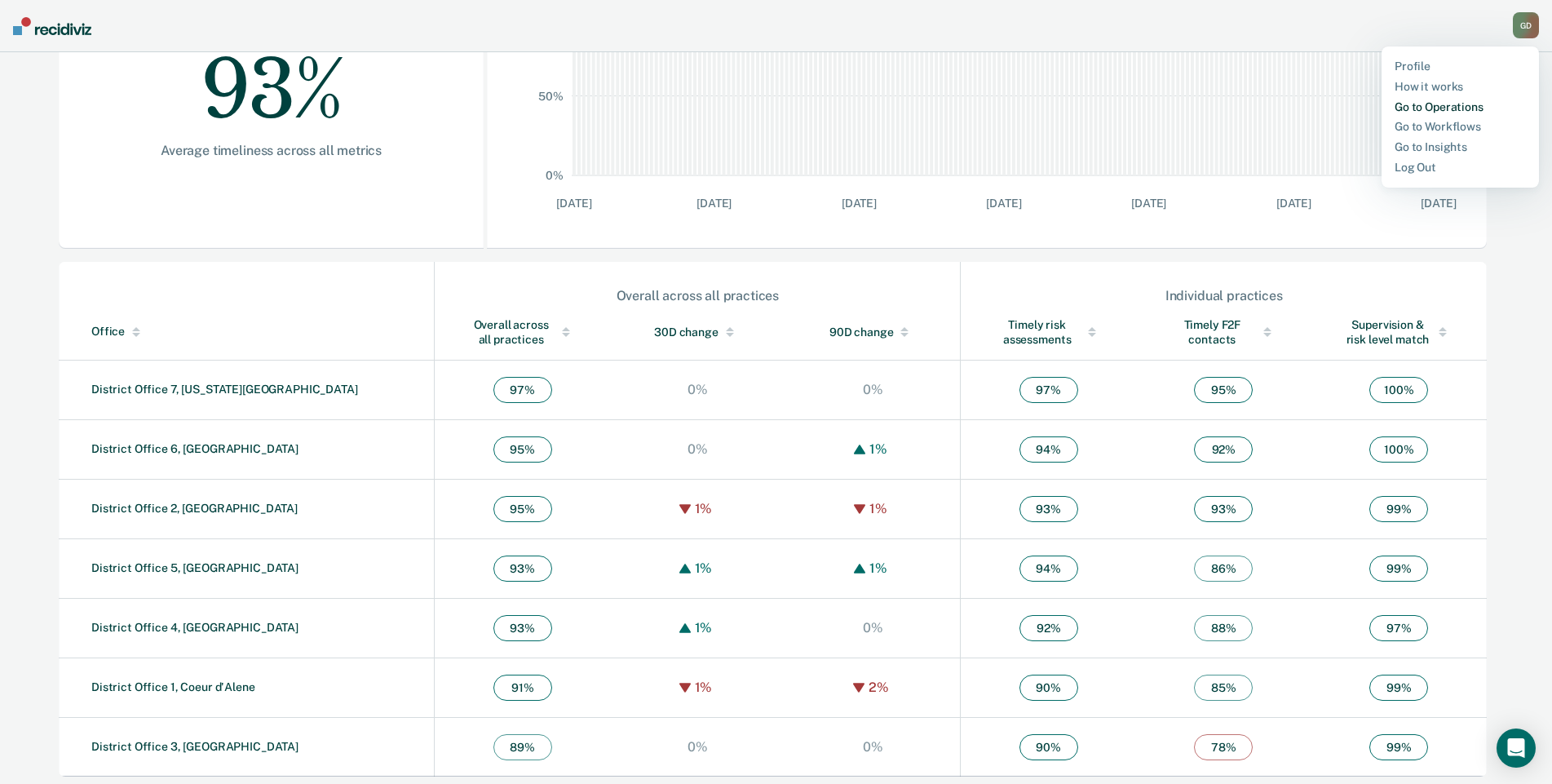
scroll to position [354, 0]
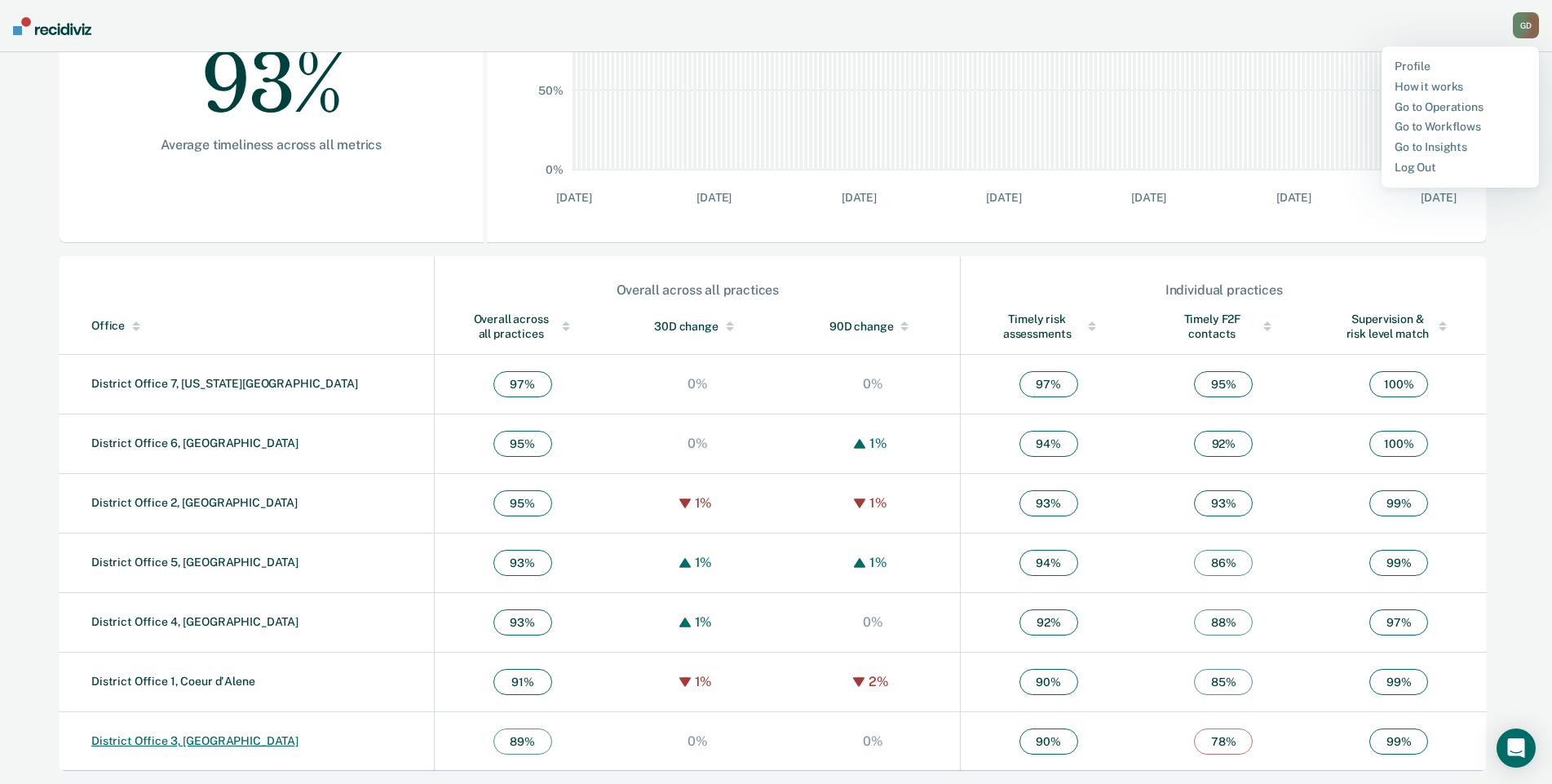
click at [186, 744] on link "District Office 3, [GEOGRAPHIC_DATA]" at bounding box center [195, 740] width 207 height 13
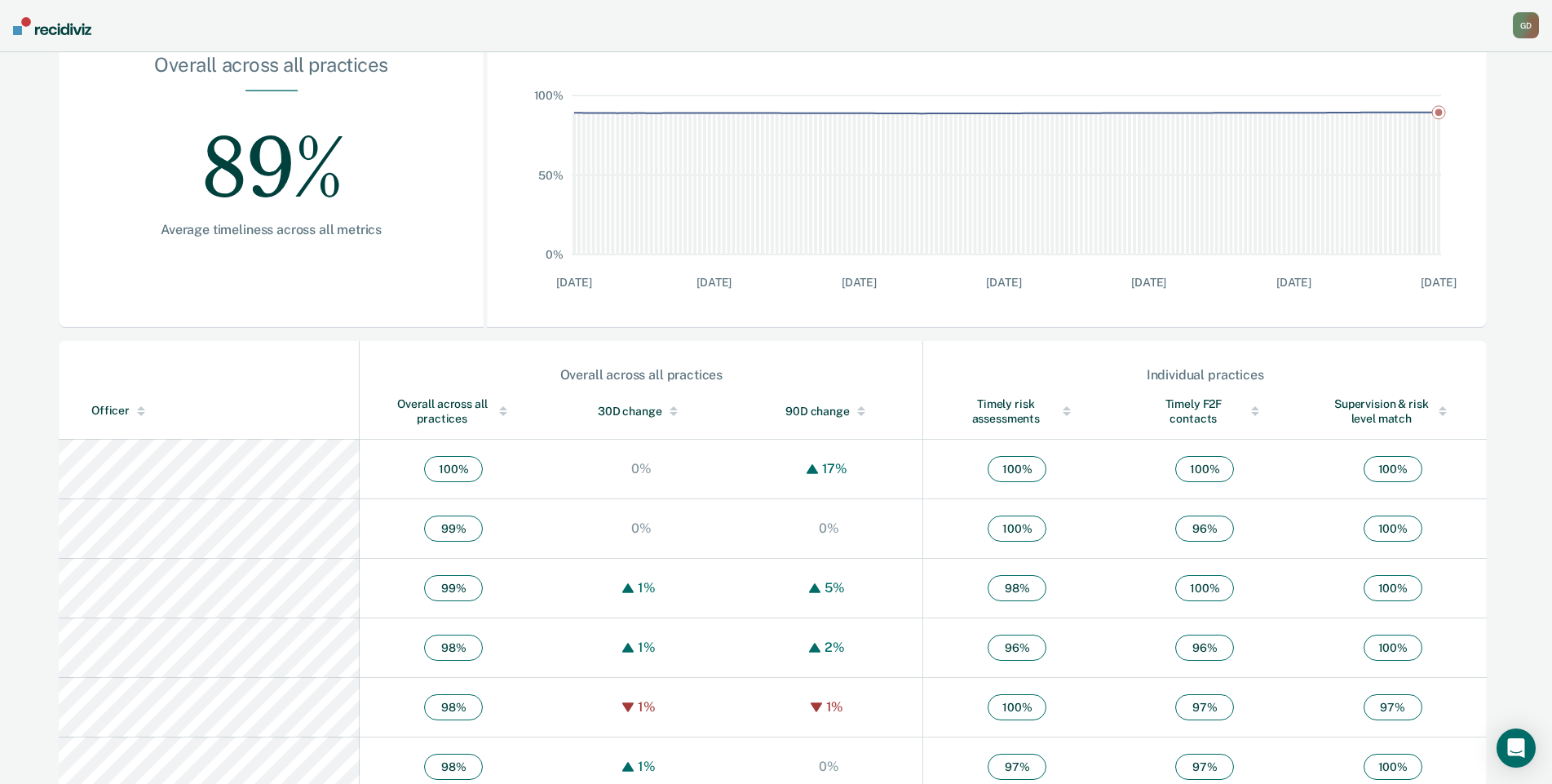
scroll to position [265, 0]
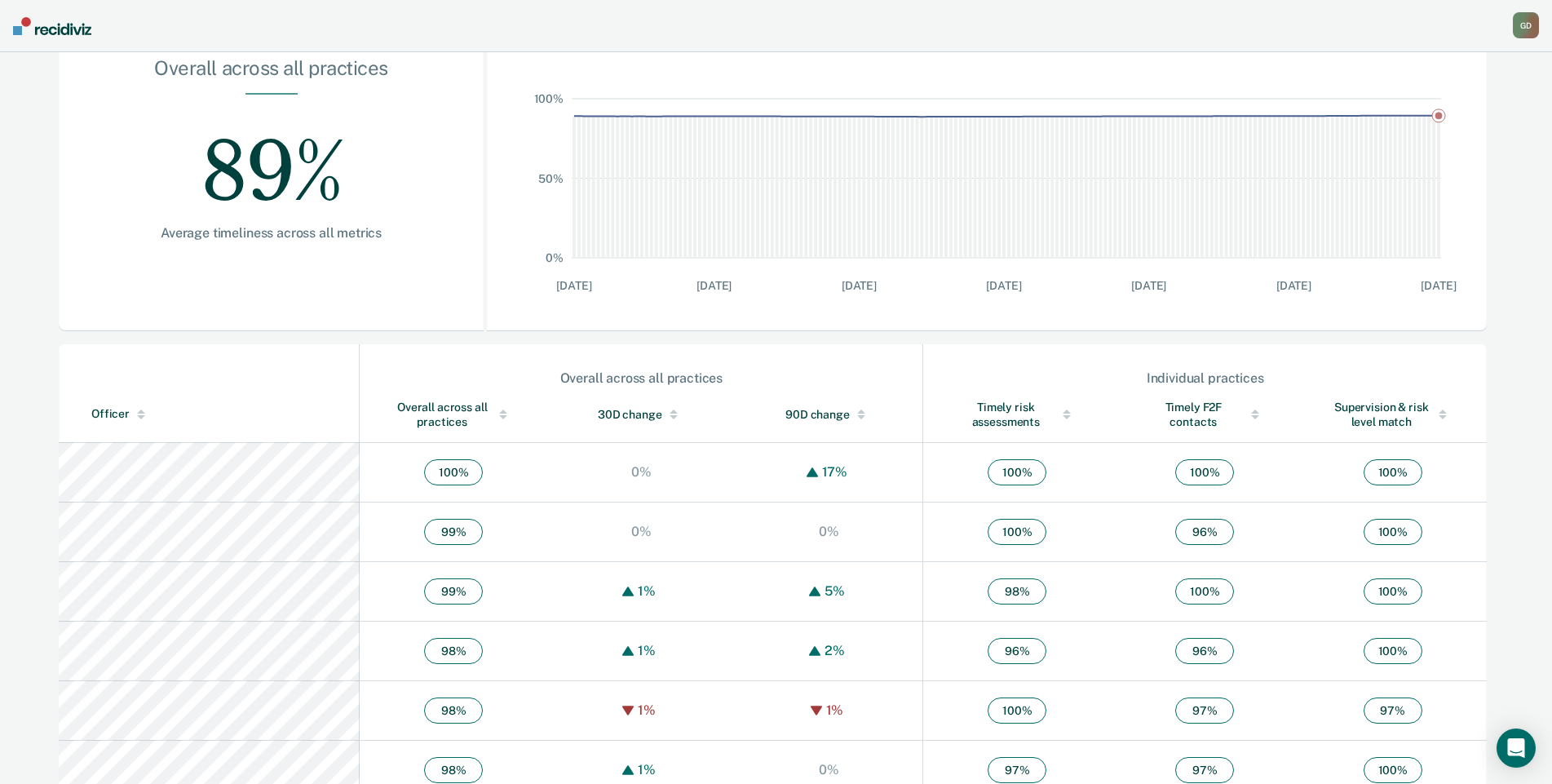
click at [1200, 406] on div "Timely F2F contacts" at bounding box center [1204, 413] width 123 height 29
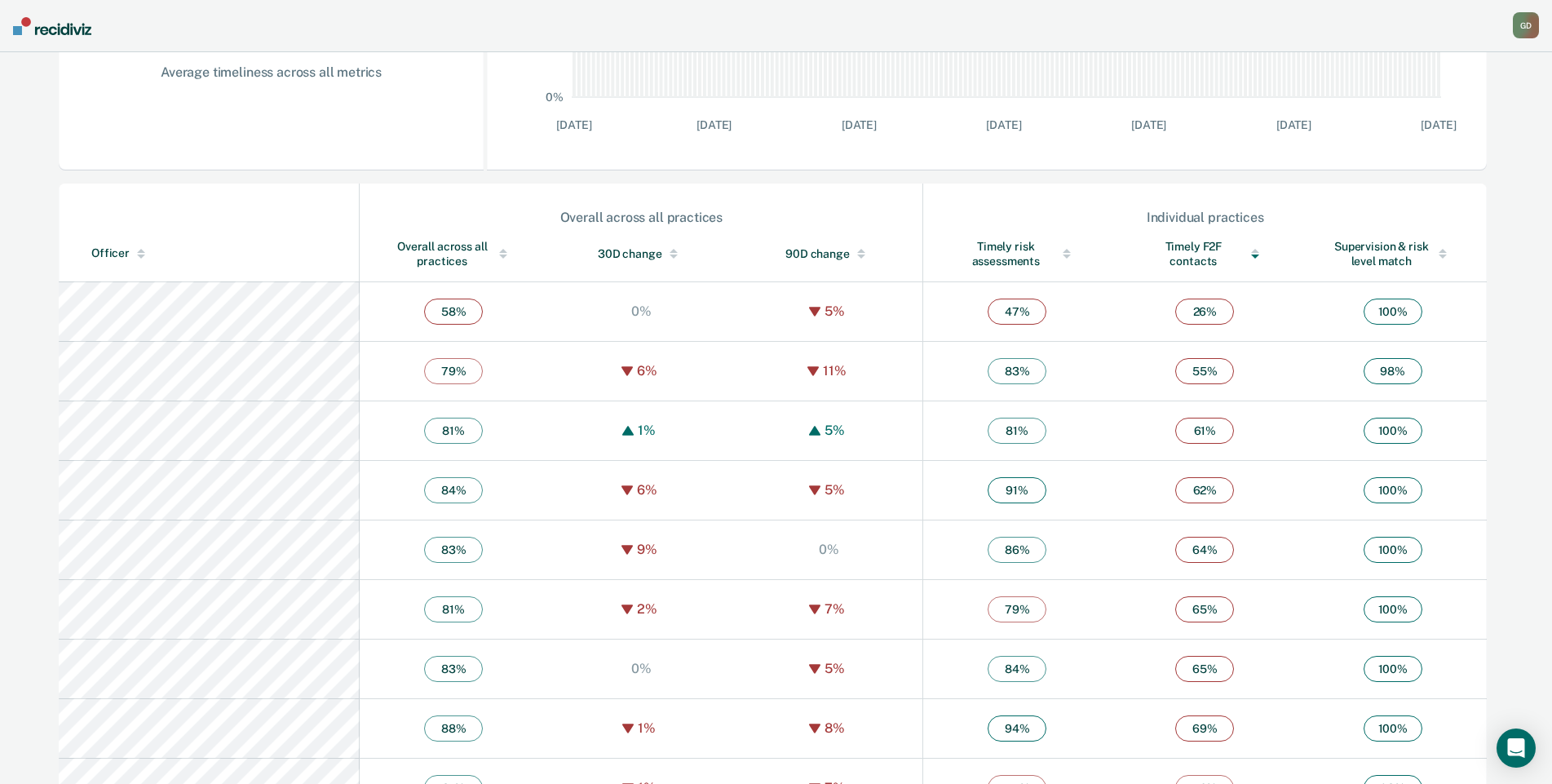
scroll to position [449, 0]
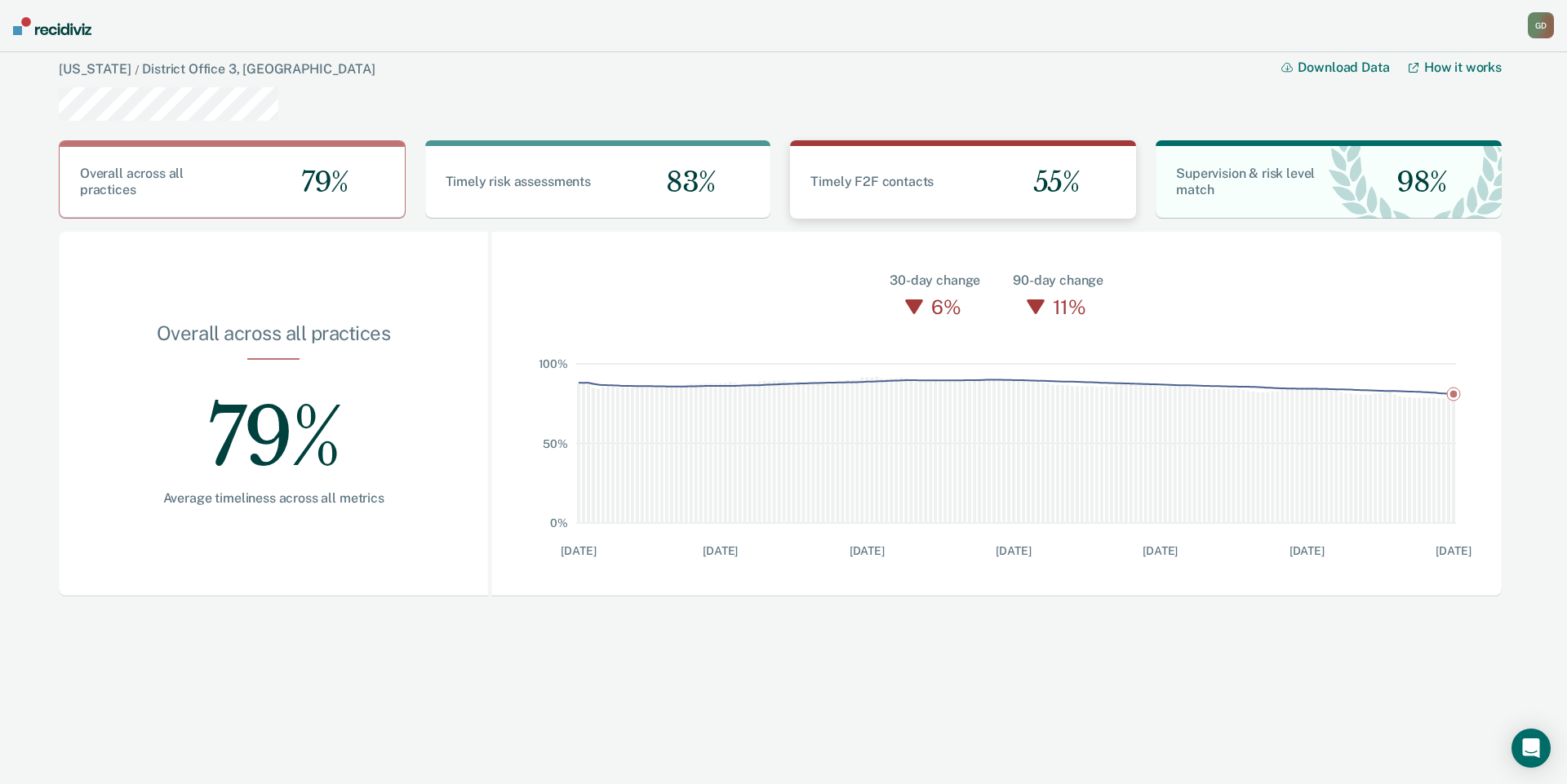
click at [879, 197] on div "Timely F2F contacts 55%" at bounding box center [963, 182] width 346 height 72
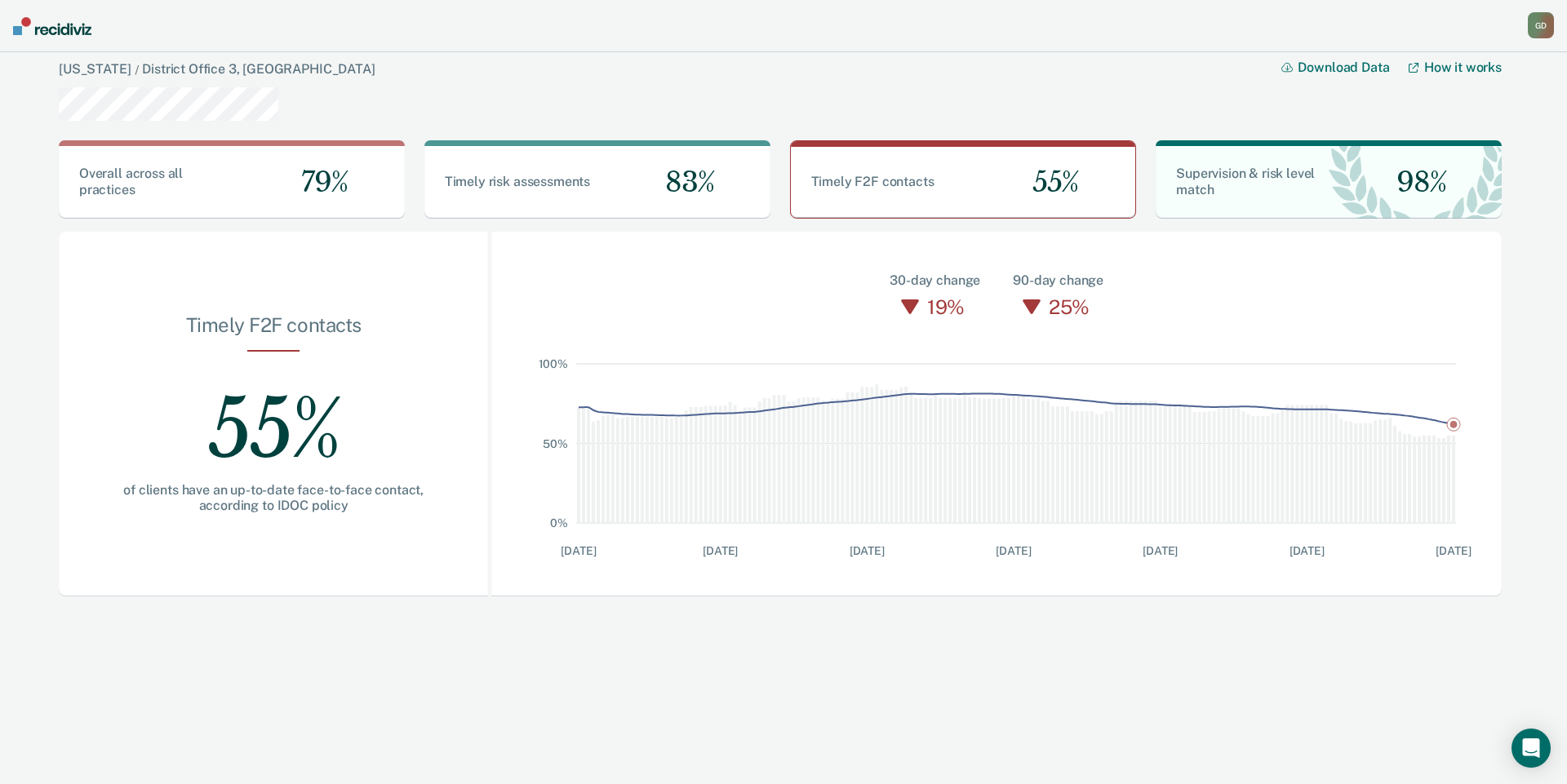
click at [58, 26] on img at bounding box center [52, 26] width 78 height 18
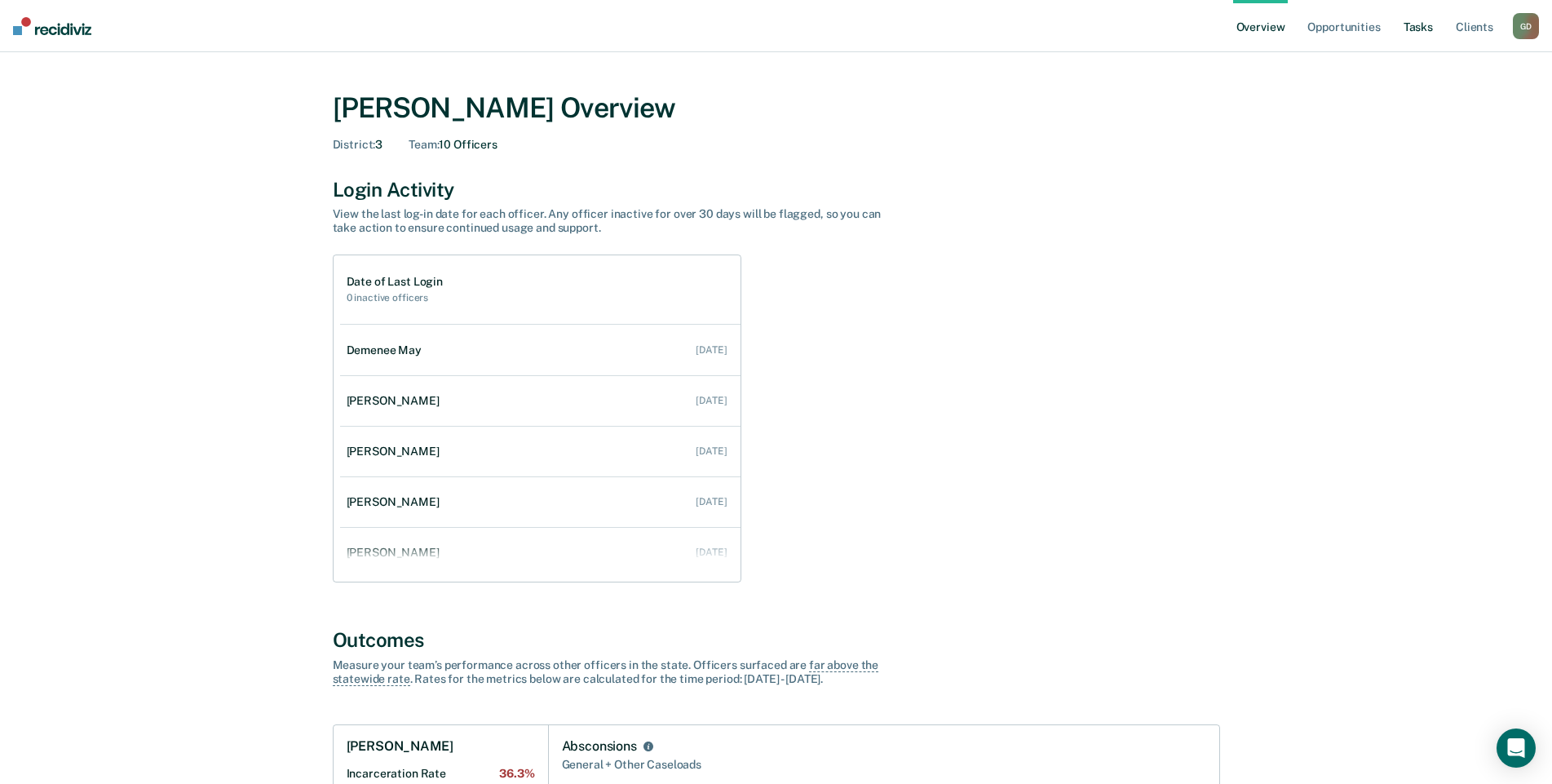
click at [1414, 21] on link "Tasks" at bounding box center [1418, 26] width 36 height 52
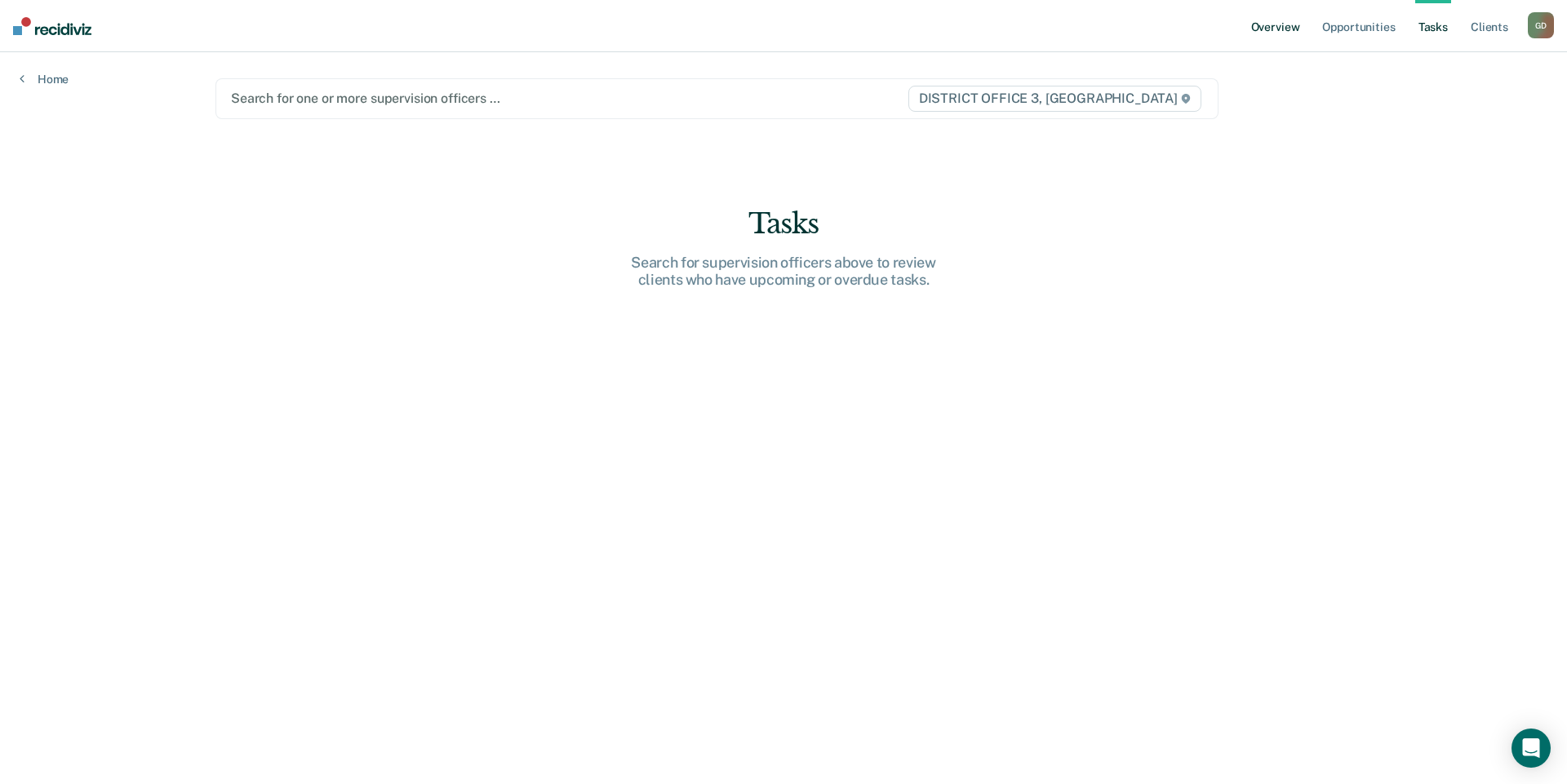
click at [1296, 20] on link "Overview" at bounding box center [1275, 26] width 55 height 52
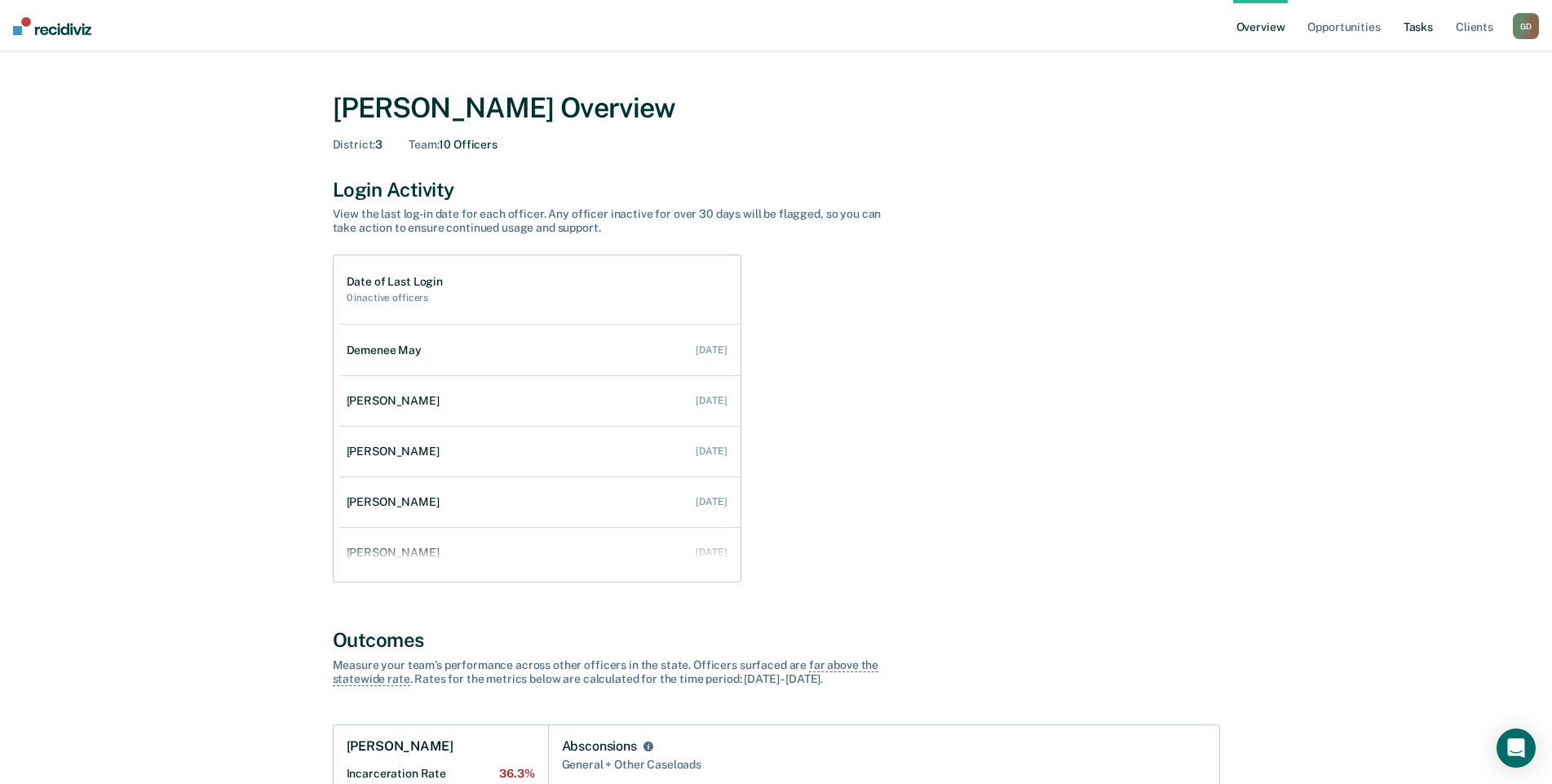
click at [1410, 26] on link "Tasks" at bounding box center [1418, 26] width 36 height 52
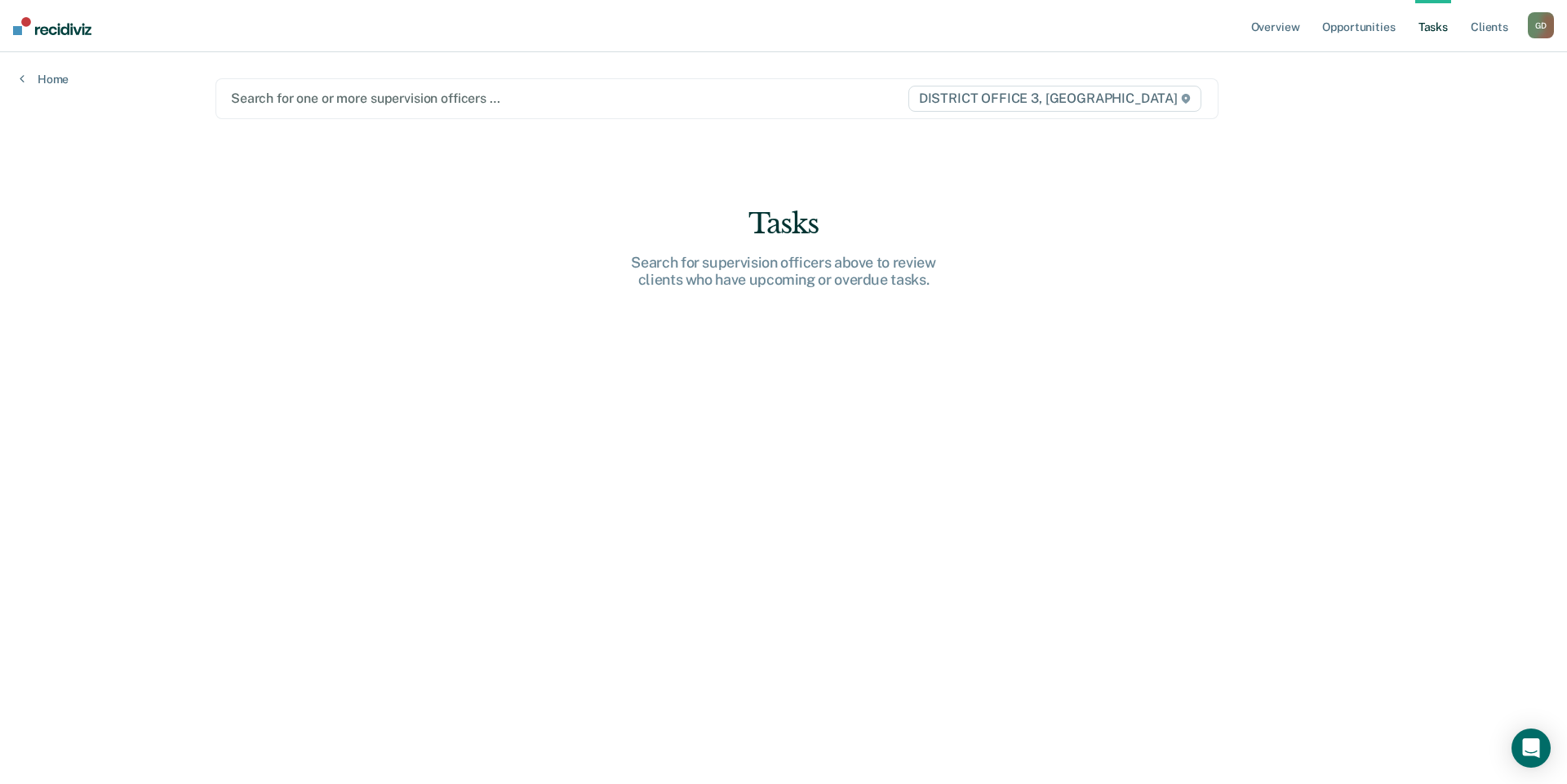
drag, startPoint x: 455, startPoint y: 118, endPoint x: 435, endPoint y: 91, distance: 33.6
click at [435, 91] on div "Search for one or more supervision officers … DISTRICT OFFICE 3, CALDWELL" at bounding box center [717, 98] width 1003 height 41
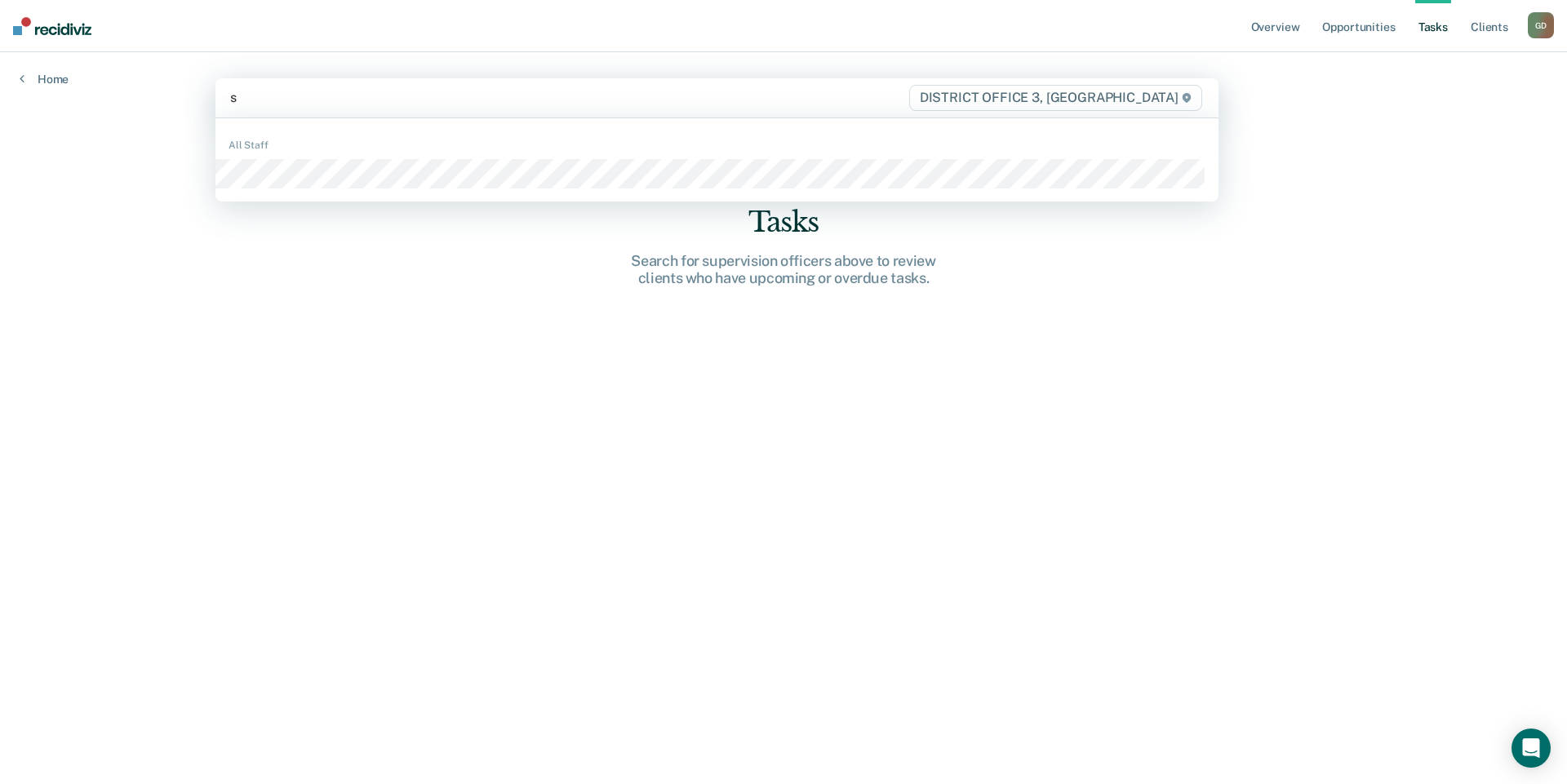
type input "sp"
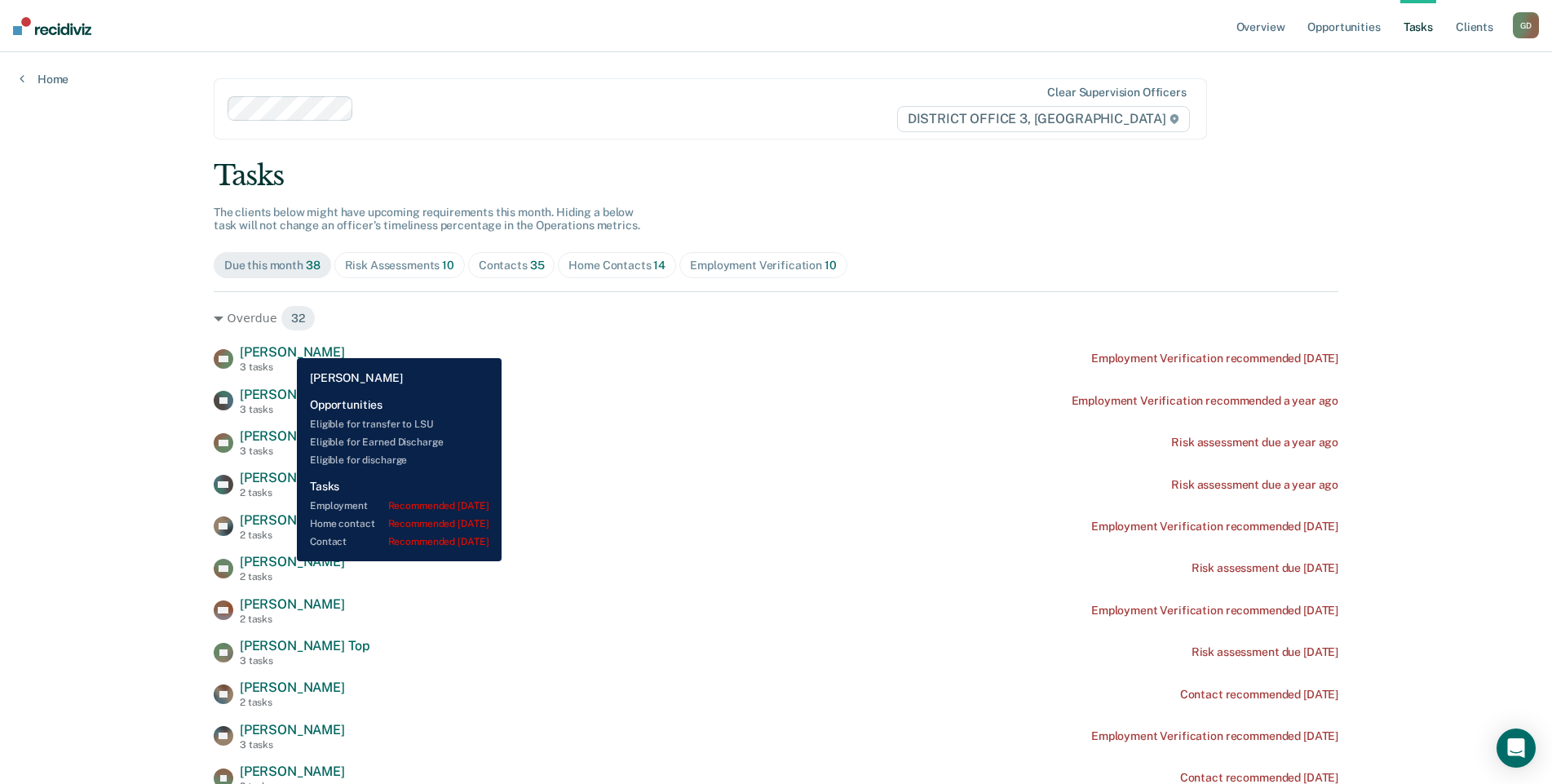
click at [284, 346] on span "[PERSON_NAME]" at bounding box center [292, 352] width 105 height 15
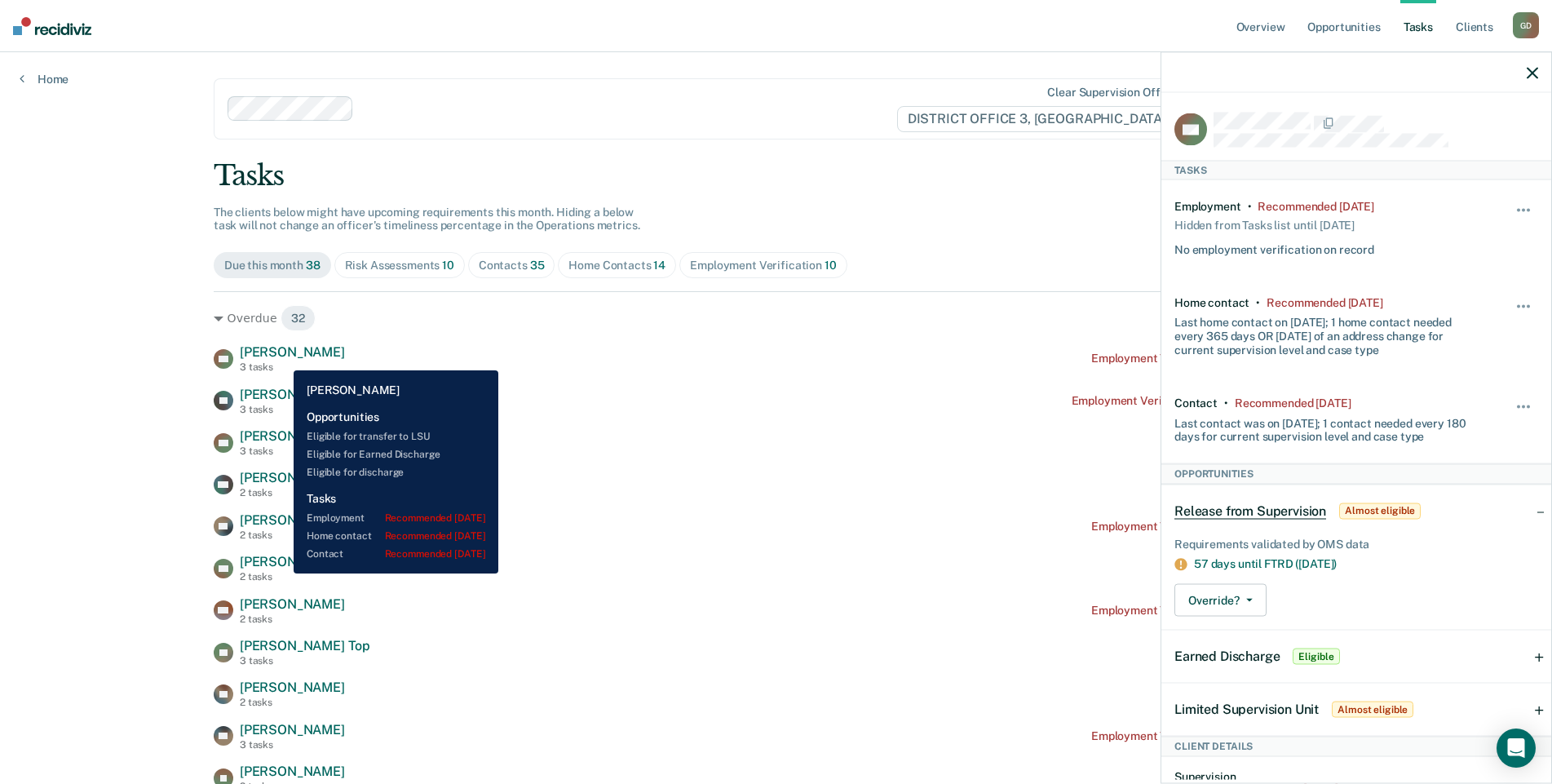
click at [281, 354] on span "[PERSON_NAME]" at bounding box center [292, 352] width 105 height 15
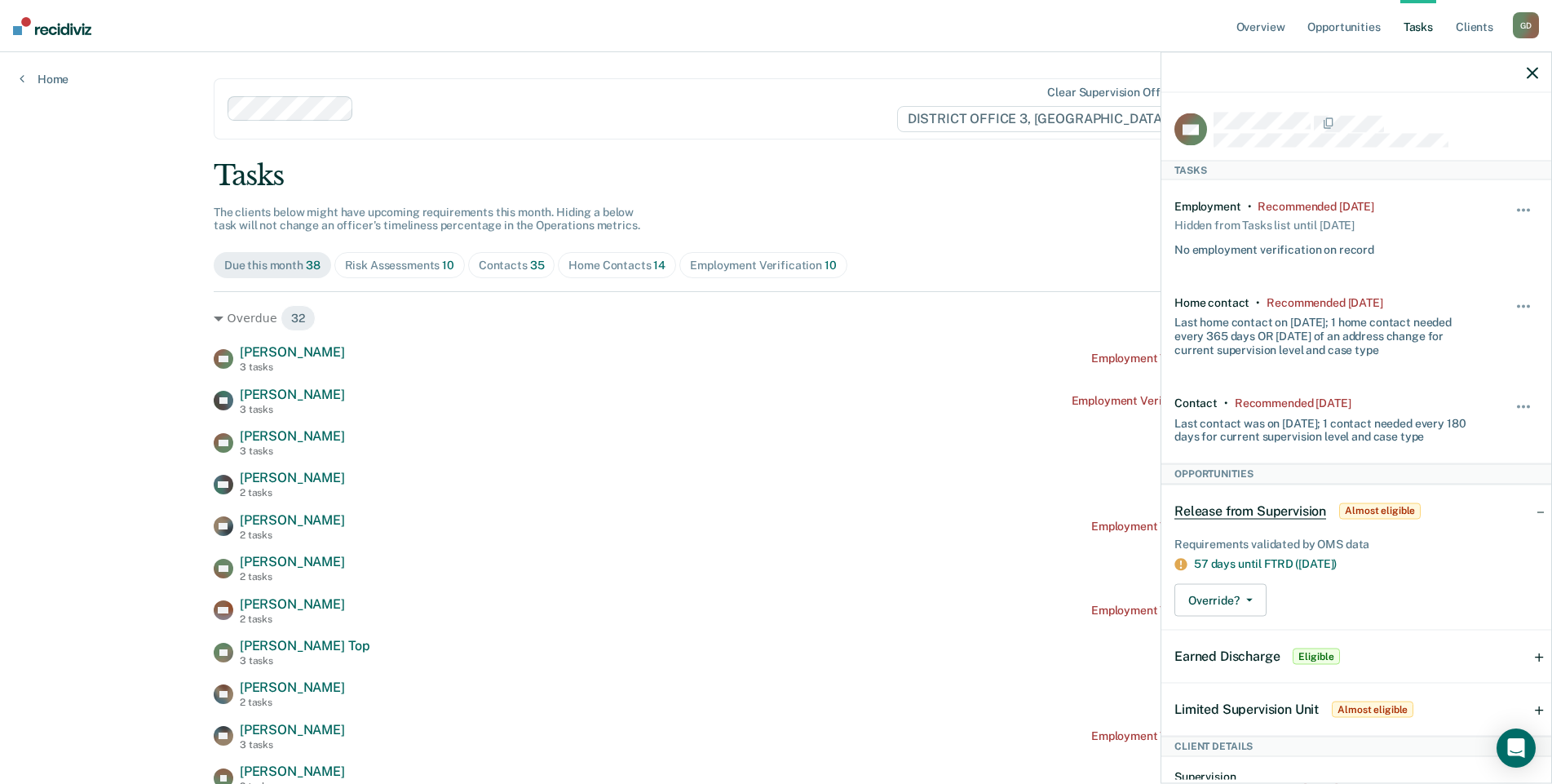
click at [1538, 67] on button "button" at bounding box center [1532, 72] width 11 height 14
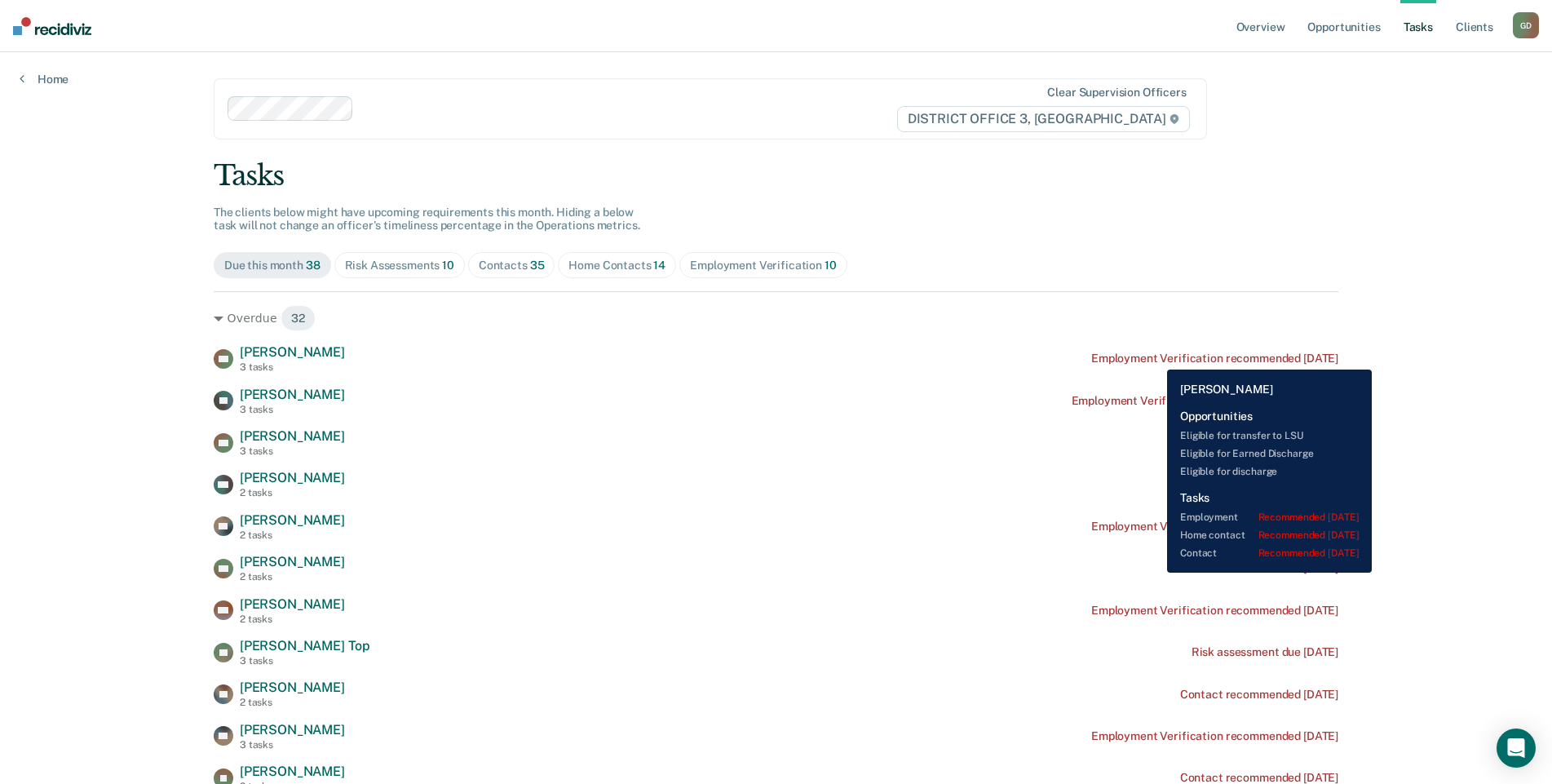
click at [1155, 357] on div "Employment Verification recommended [DATE]" at bounding box center [1215, 358] width 247 height 14
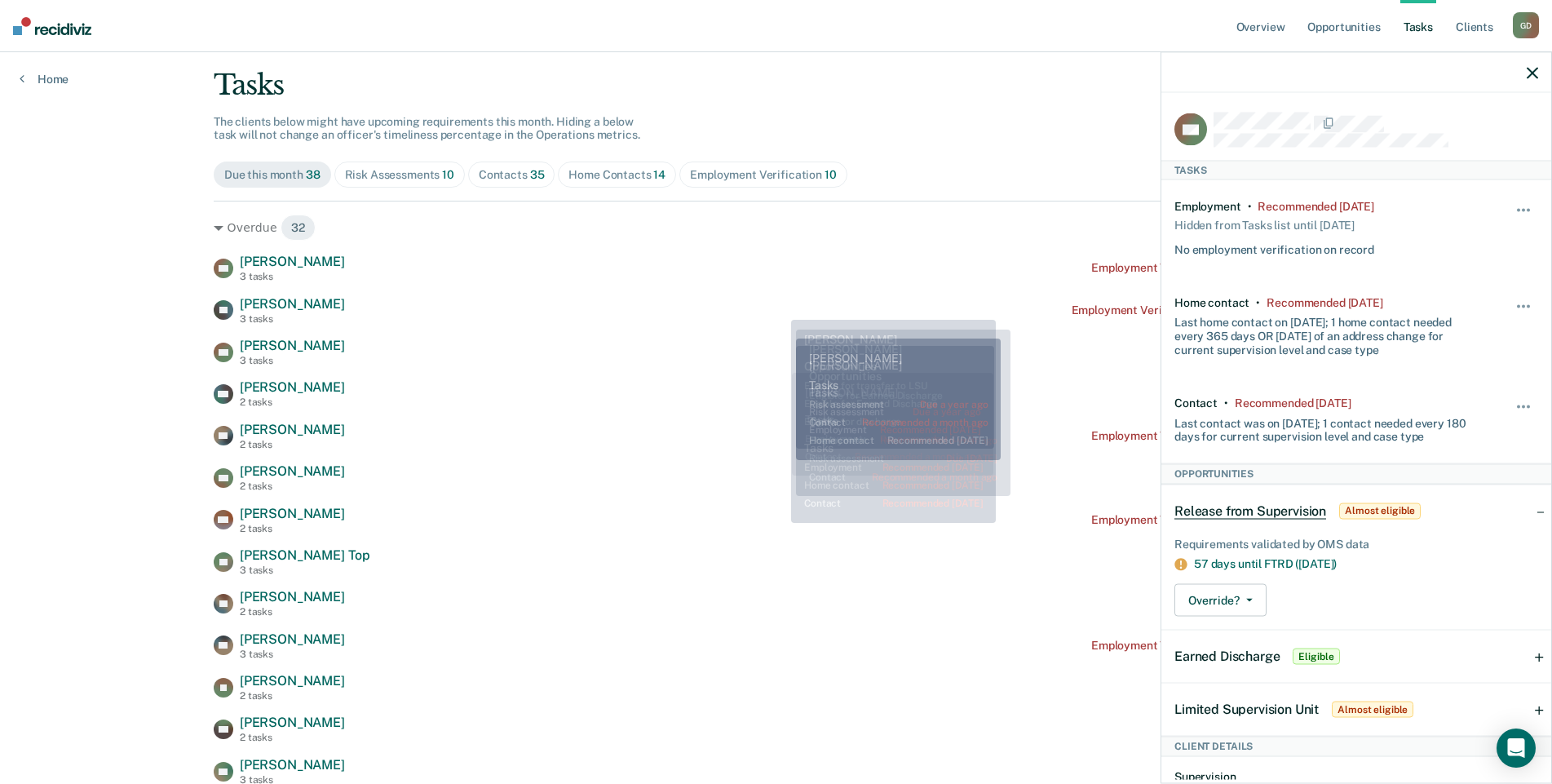
scroll to position [183, 0]
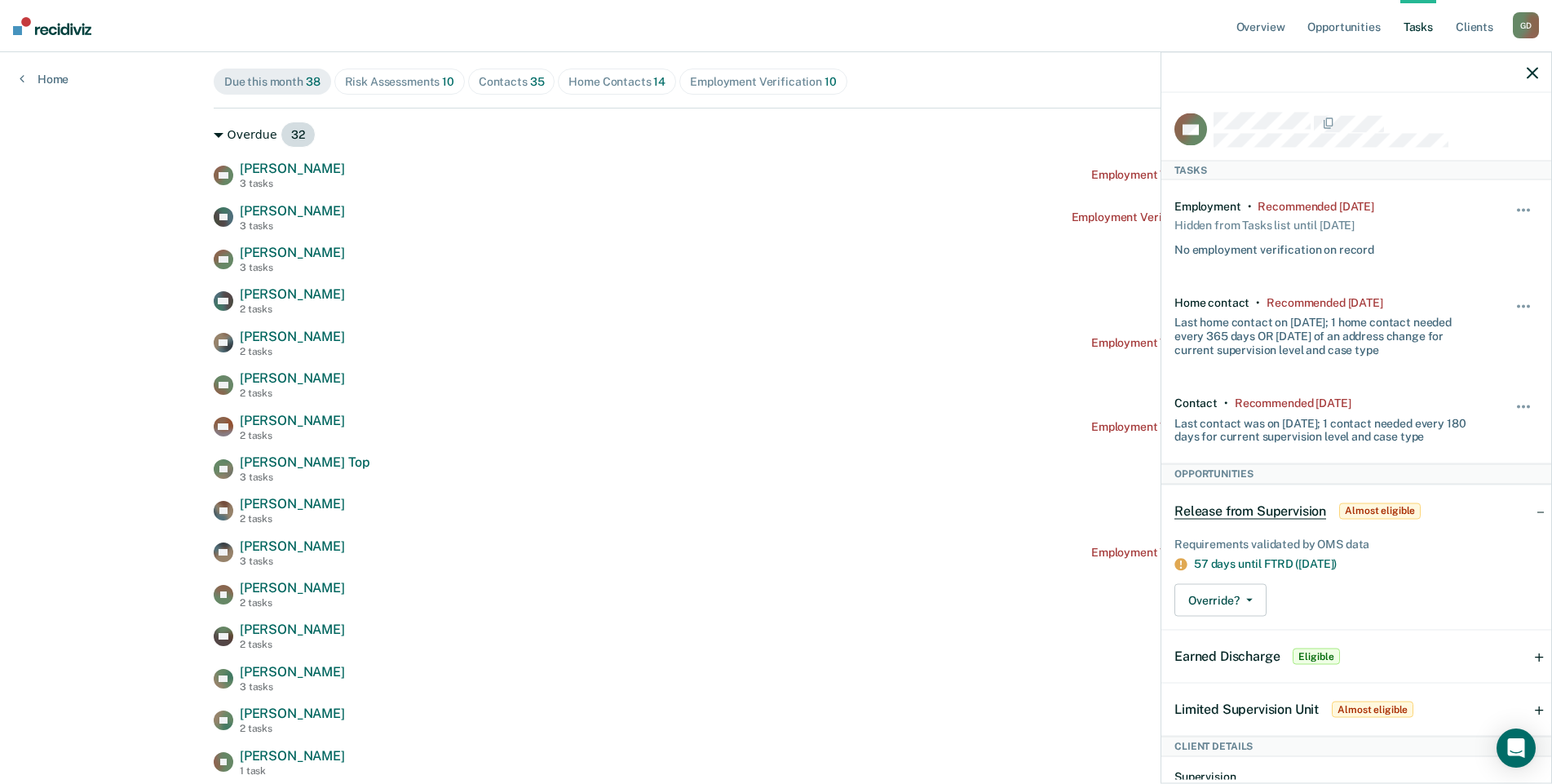
click at [623, 134] on div "Overdue 32" at bounding box center [776, 134] width 1124 height 26
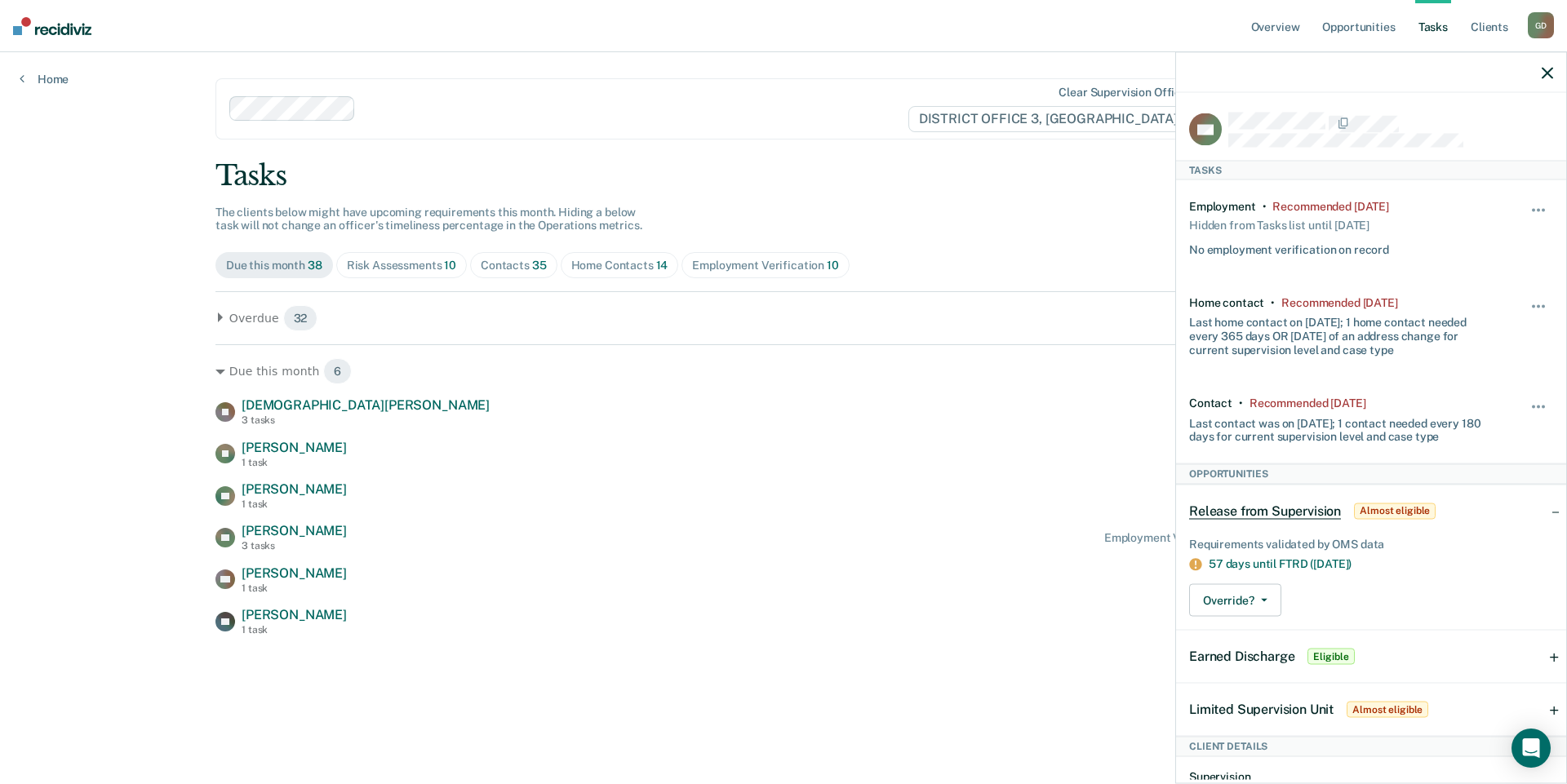
click at [304, 262] on div "Due this month 38" at bounding box center [274, 265] width 96 height 14
click at [602, 266] on div "Home Contacts 14" at bounding box center [620, 265] width 97 height 14
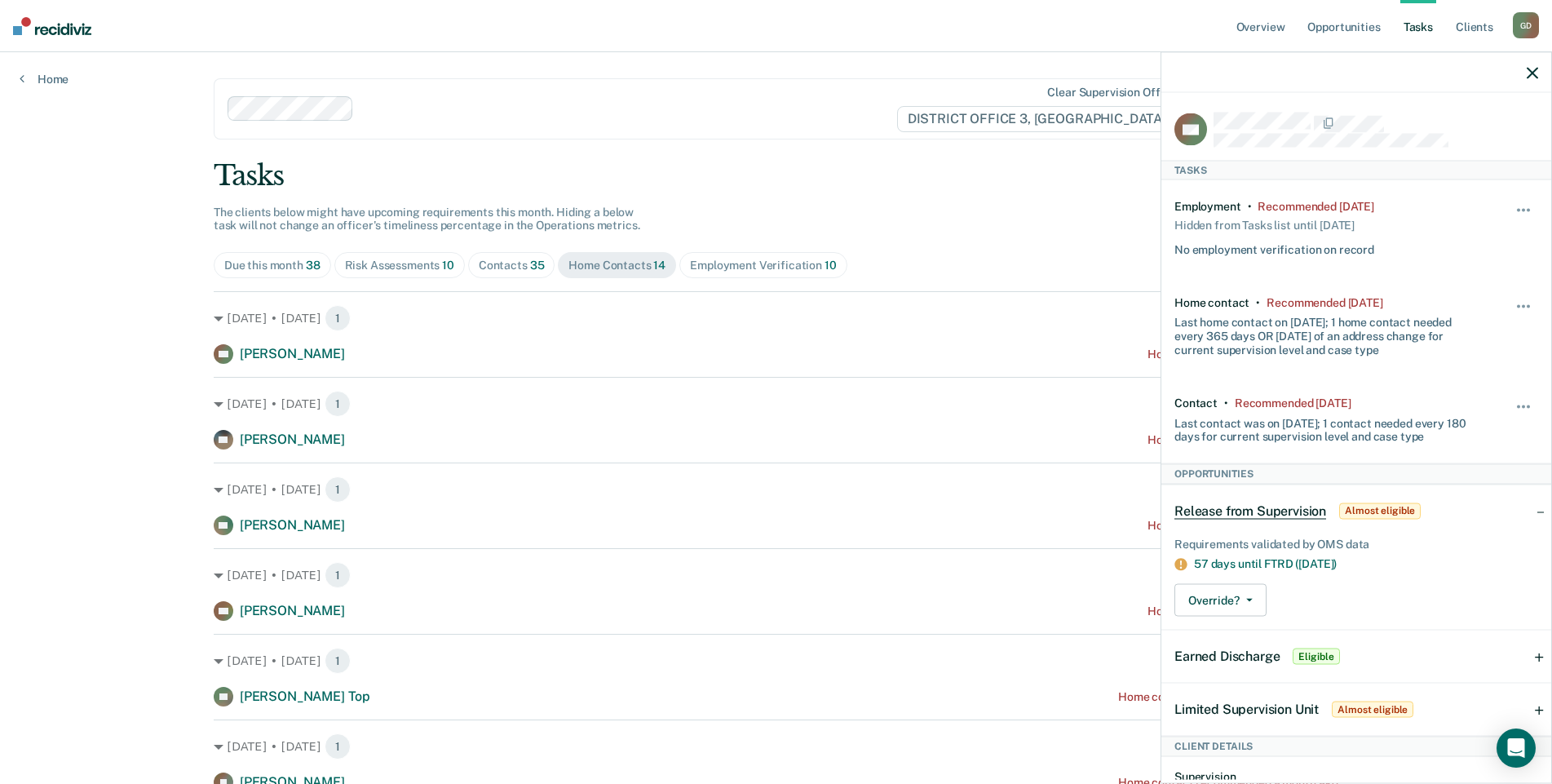
click at [530, 261] on span "35" at bounding box center [537, 265] width 14 height 13
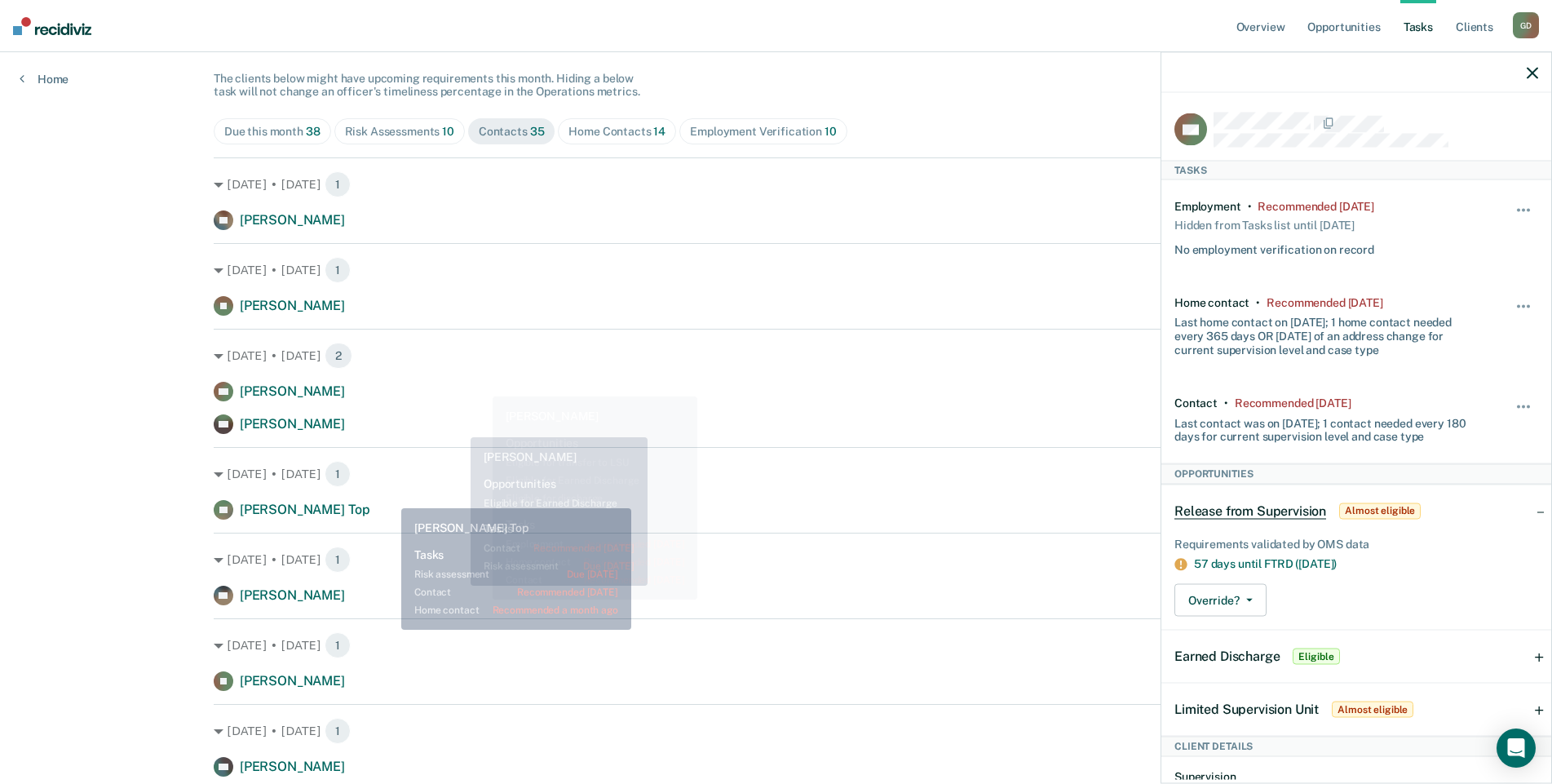
scroll to position [143, 0]
